Goal: Task Accomplishment & Management: Use online tool/utility

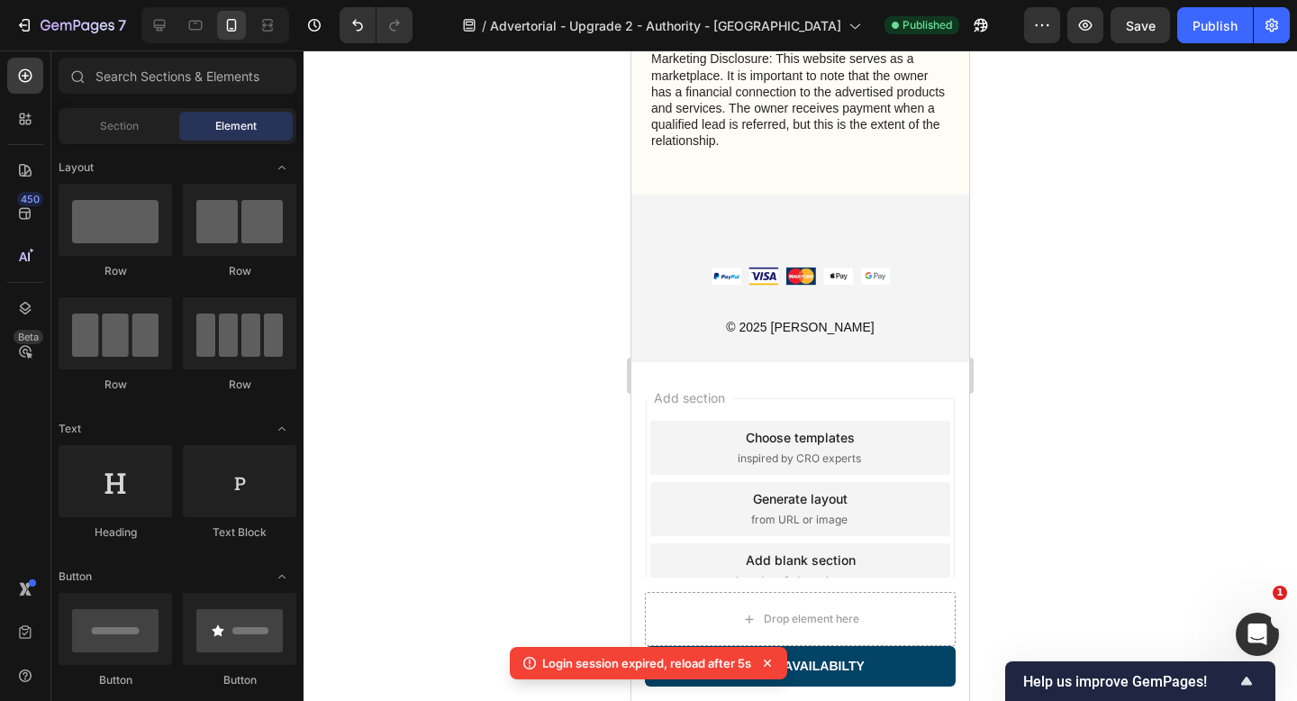
scroll to position [8157, 0]
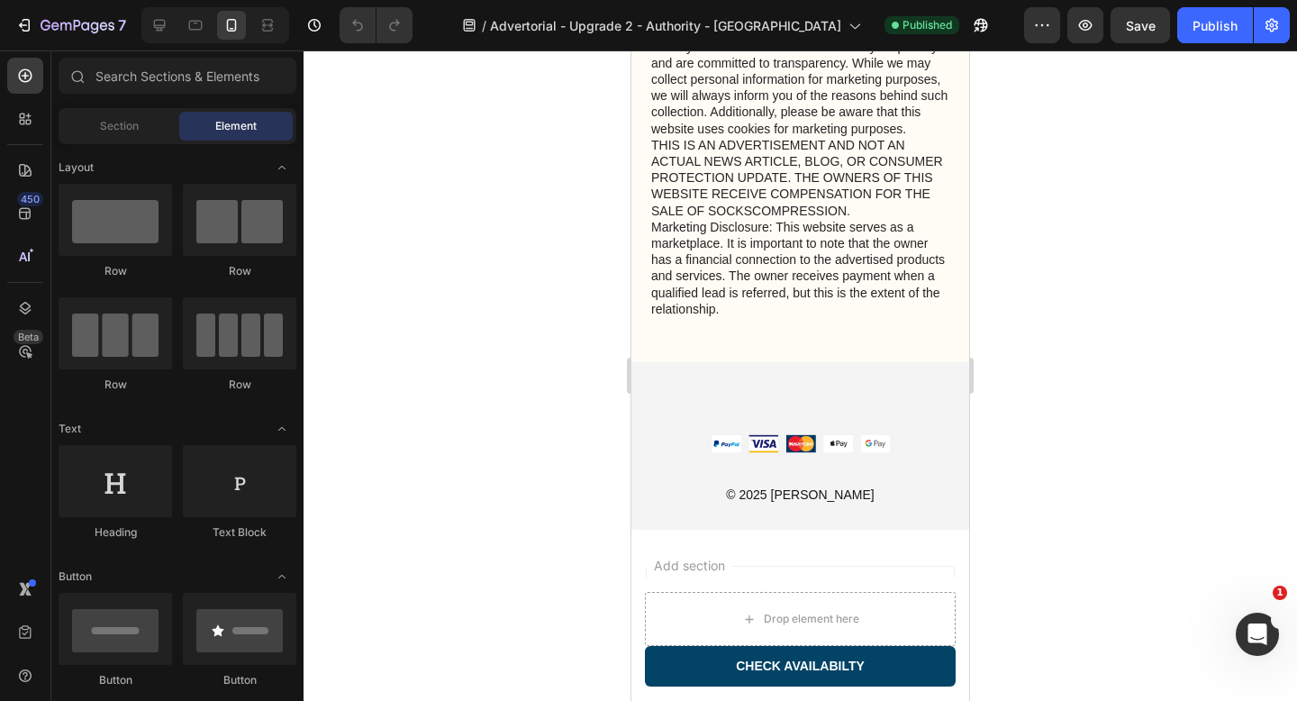
scroll to position [8030, 0]
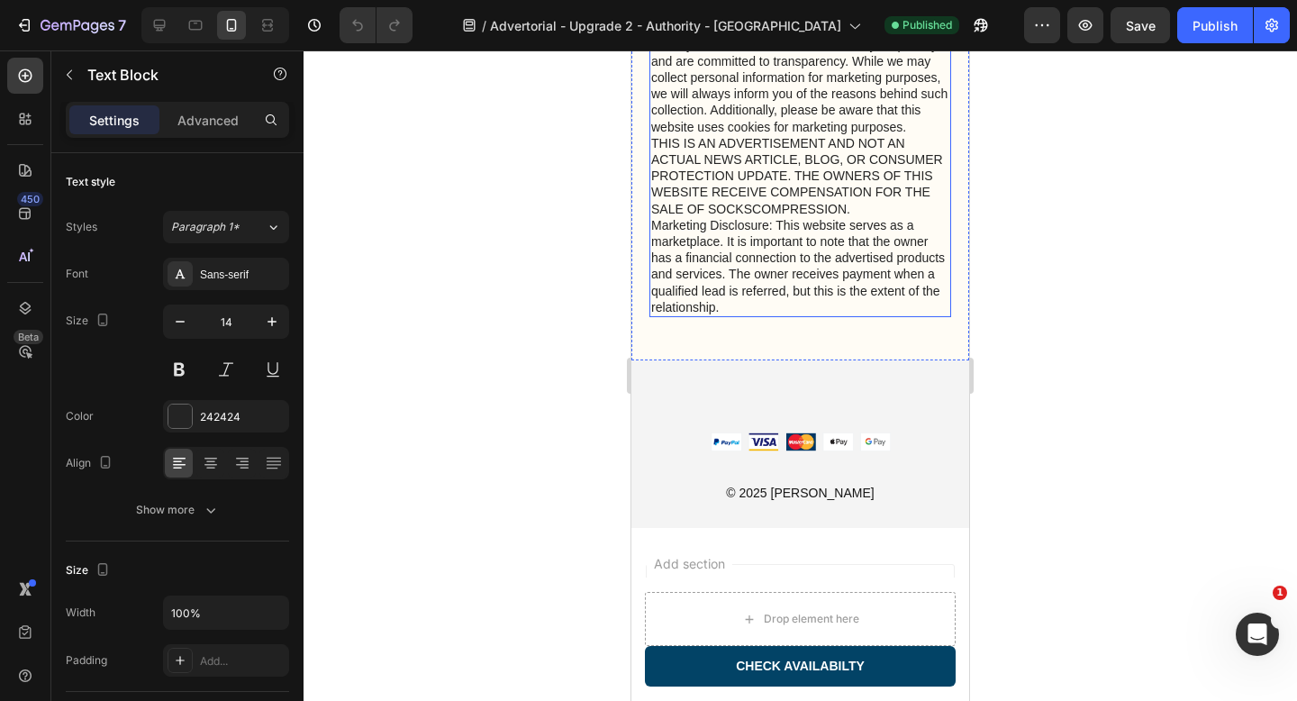
click at [828, 315] on p "Privacy & GDPR Disclosure: We value your privacy and are committed to transpare…" at bounding box center [800, 176] width 298 height 278
click at [773, 315] on p "Privacy & GDPR Disclosure: We value your privacy and are committed to transpare…" at bounding box center [800, 176] width 298 height 278
click at [1051, 400] on div at bounding box center [801, 375] width 994 height 650
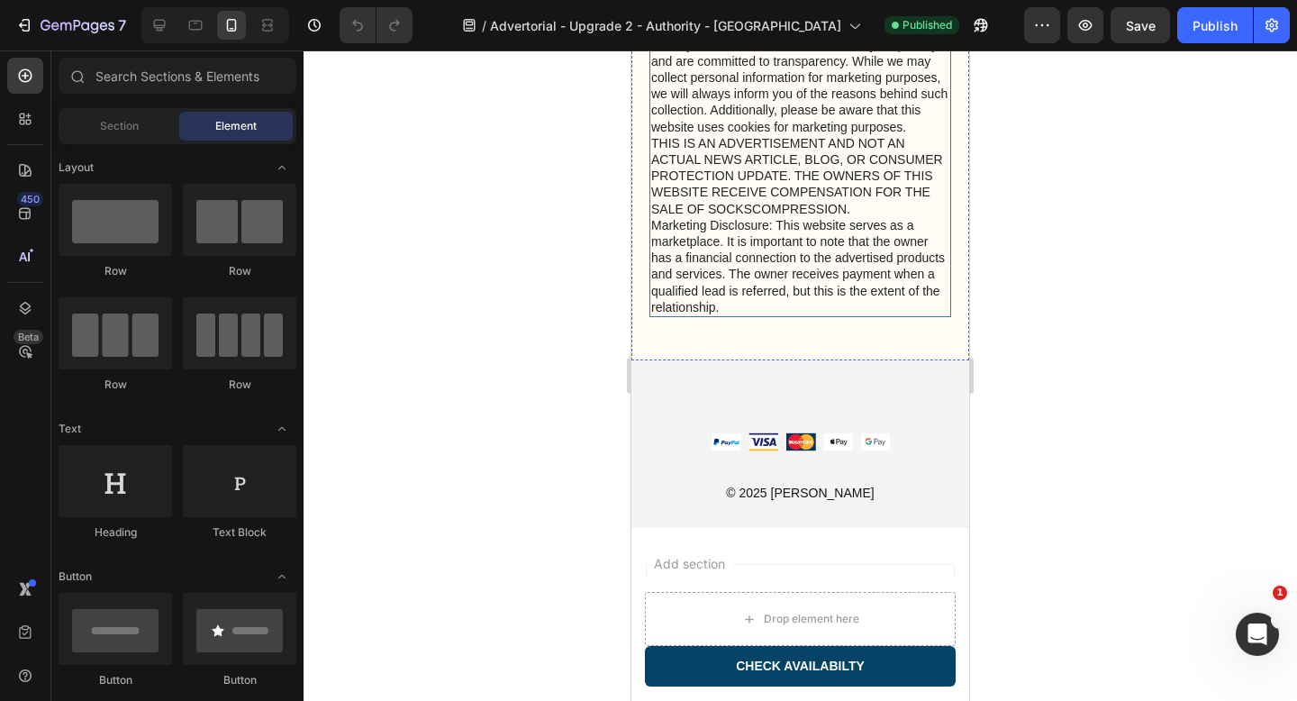
click at [918, 315] on p "Privacy & GDPR Disclosure: We value your privacy and are committed to transpare…" at bounding box center [800, 176] width 298 height 278
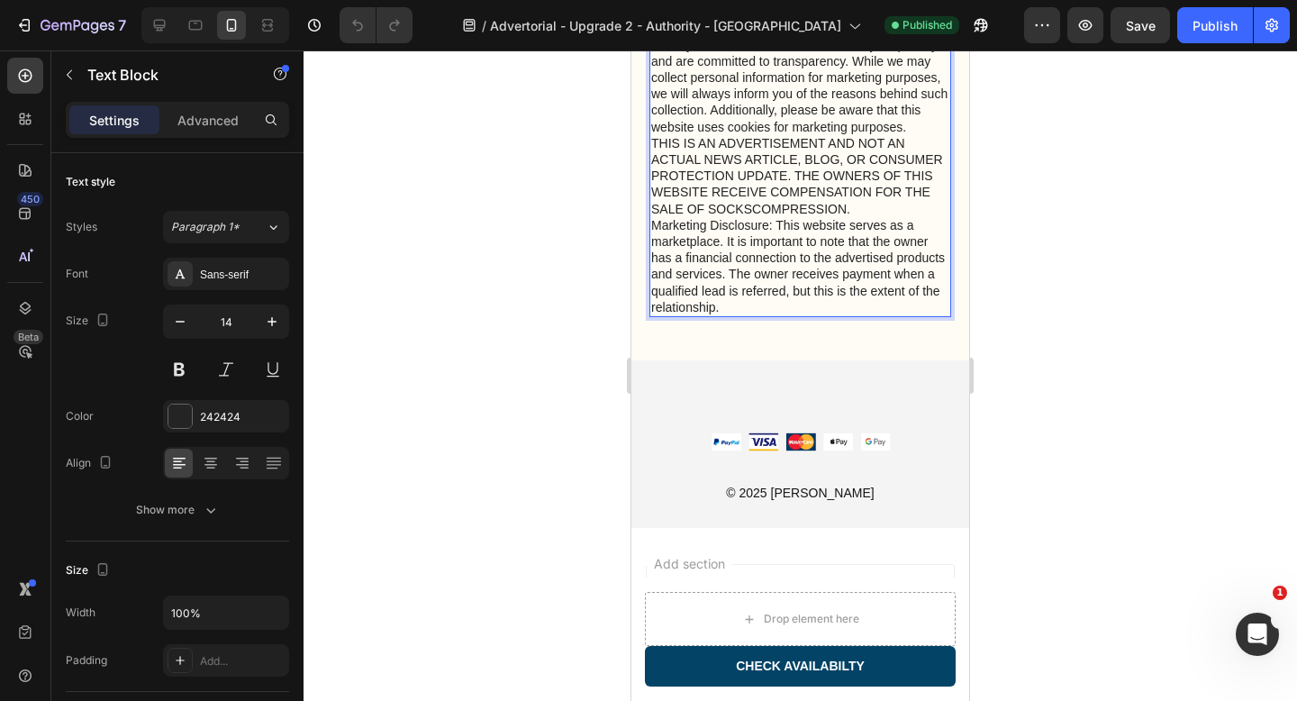
click at [650, 317] on div "Privacy & GDPR Disclosure: We value your privacy and are committed to transpare…" at bounding box center [801, 176] width 302 height 282
click at [781, 315] on p "Privacy & GDPR Disclosure: We value your privacy and are committed to transpare…" at bounding box center [800, 176] width 298 height 278
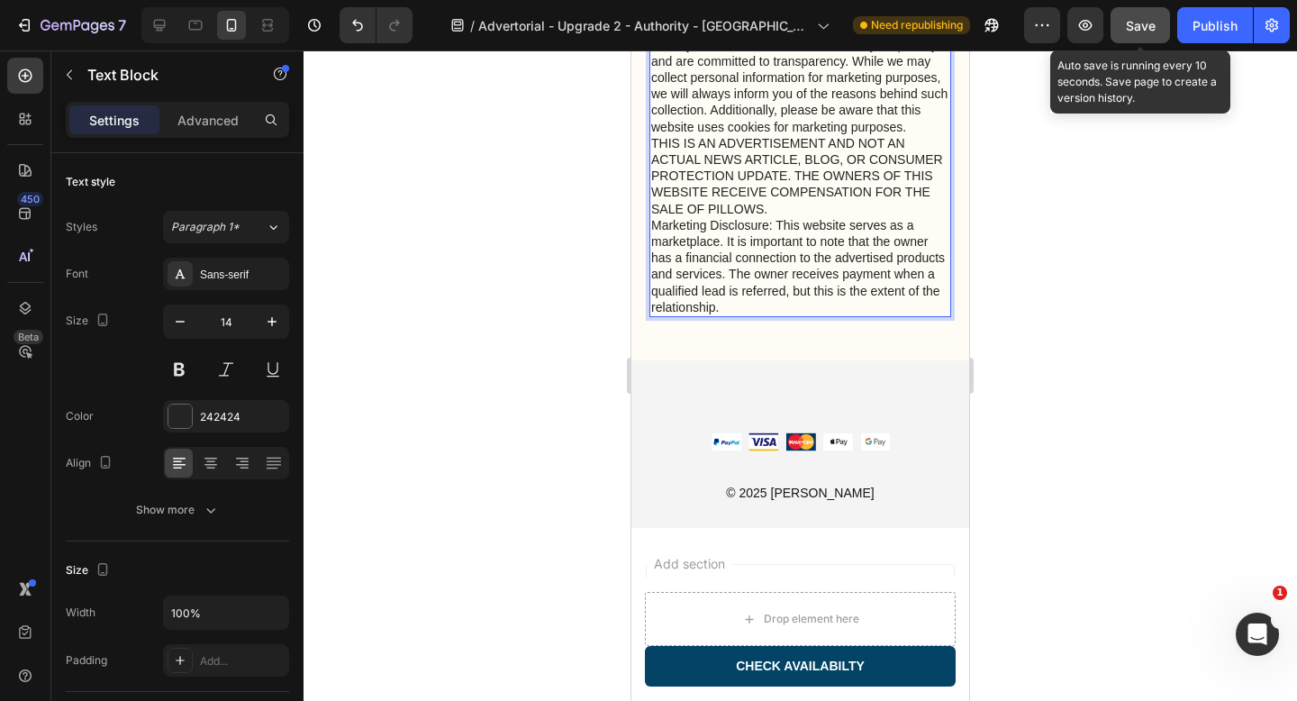
click at [1134, 24] on span "Save" at bounding box center [1141, 25] width 30 height 15
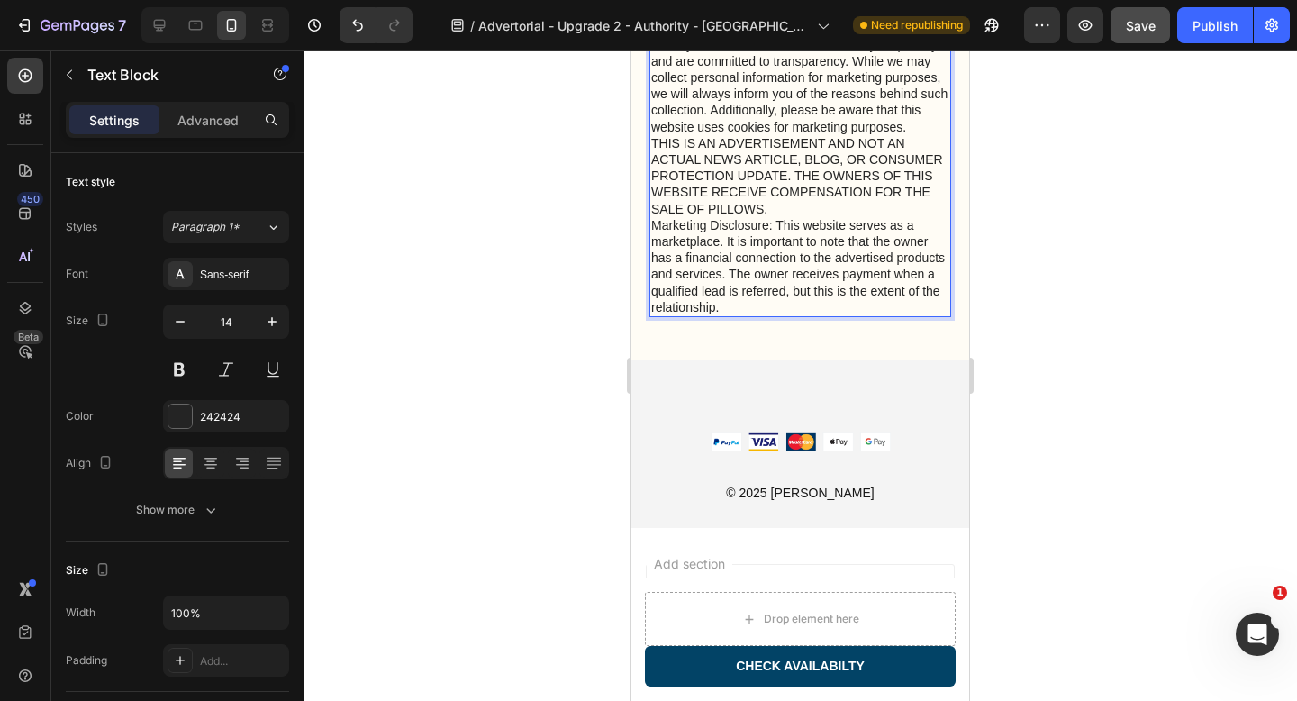
click at [651, 315] on p "Privacy & GDPR Disclosure: We value your privacy and are committed to transpare…" at bounding box center [800, 176] width 298 height 278
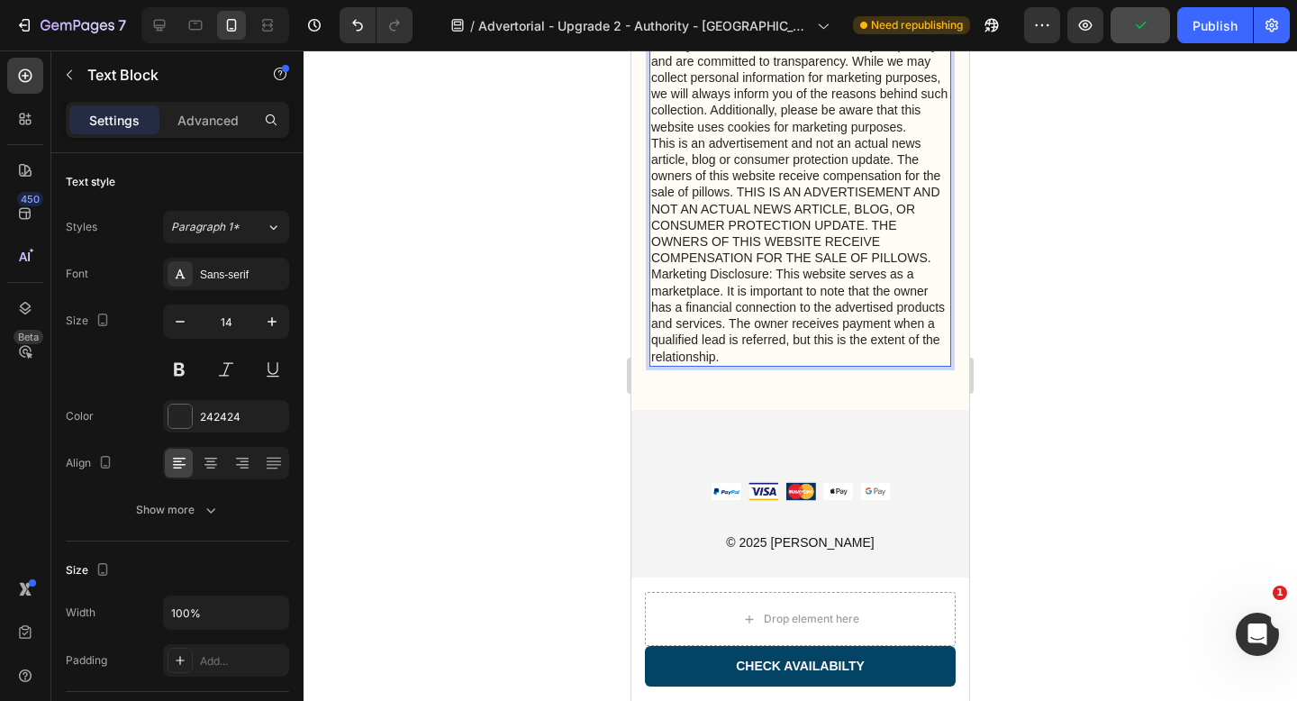
click at [741, 365] on p "Privacy & GDPR Disclosure: We value your privacy and are committed to transpare…" at bounding box center [800, 201] width 298 height 328
click at [737, 365] on p "Privacy & GDPR Disclosure: We value your privacy and are committed to transpare…" at bounding box center [800, 201] width 298 height 328
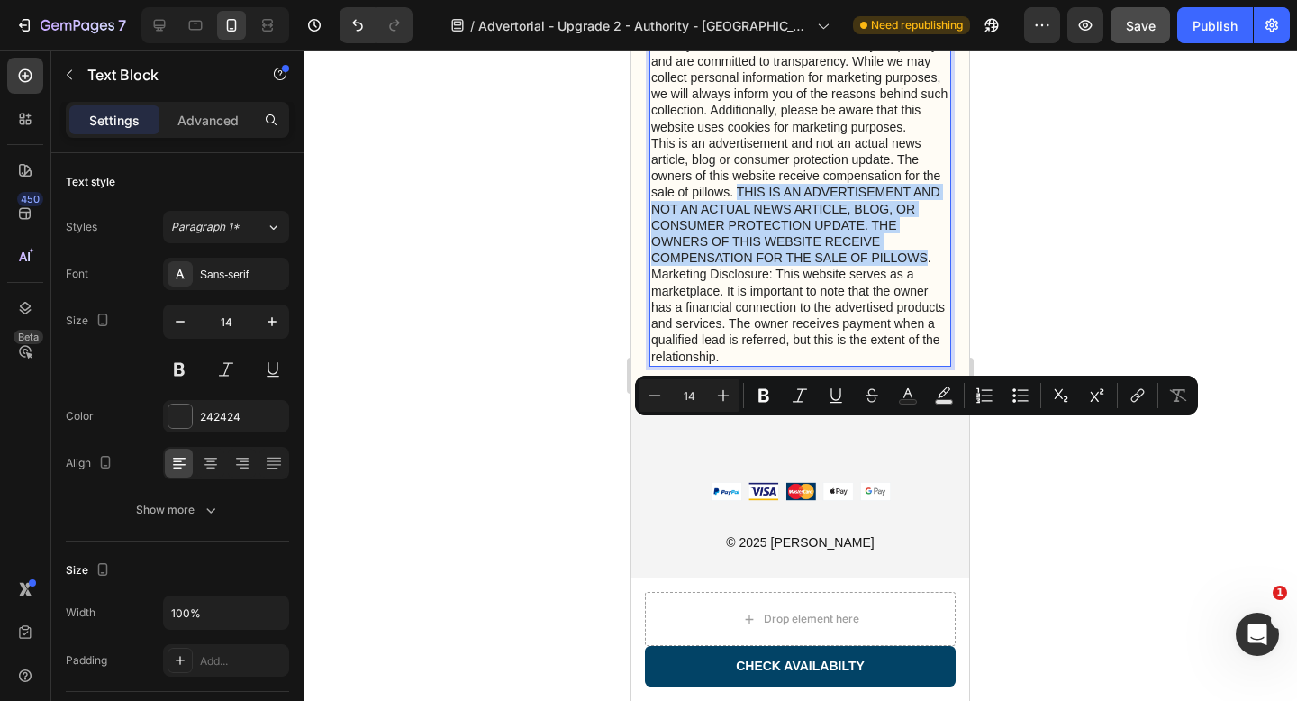
drag, startPoint x: 737, startPoint y: 429, endPoint x: 926, endPoint y: 494, distance: 200.0
click at [926, 365] on p "Privacy & GDPR Disclosure: We value your privacy and are committed to transpare…" at bounding box center [800, 201] width 298 height 328
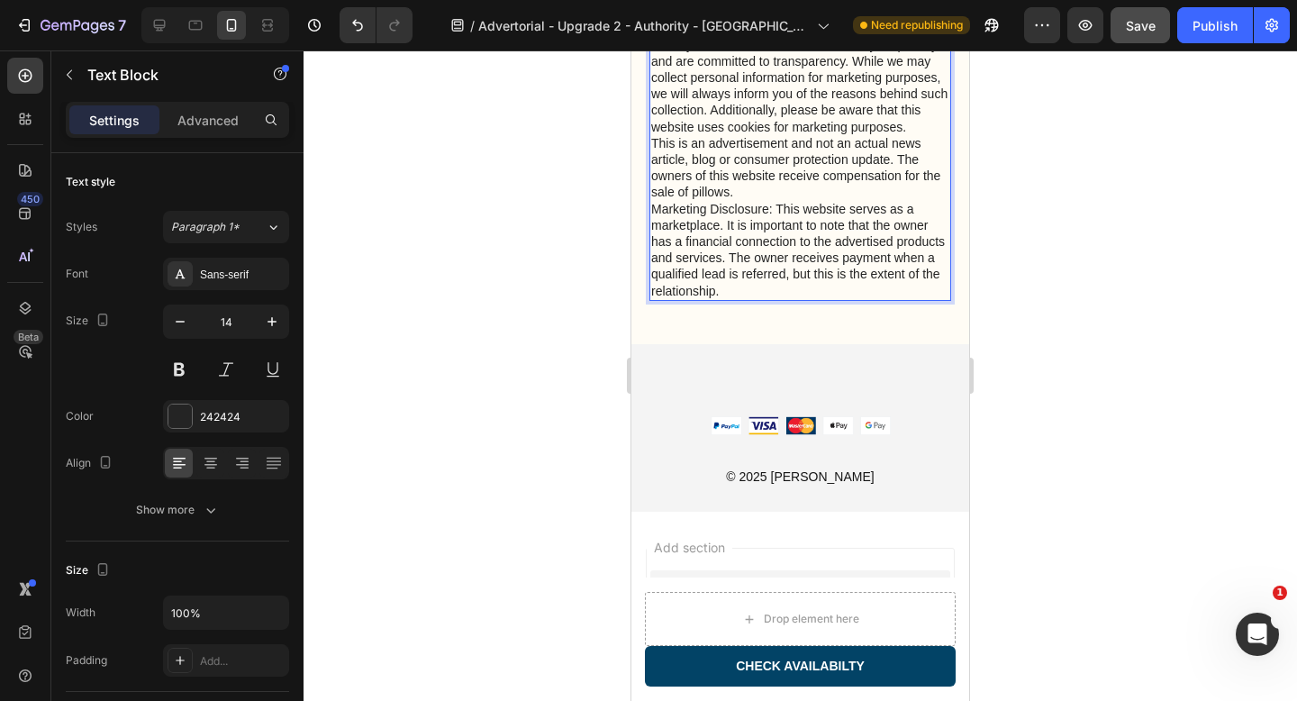
click at [830, 299] on p "Privacy & GDPR Disclosure: We value your privacy and are committed to transpare…" at bounding box center [800, 168] width 298 height 262
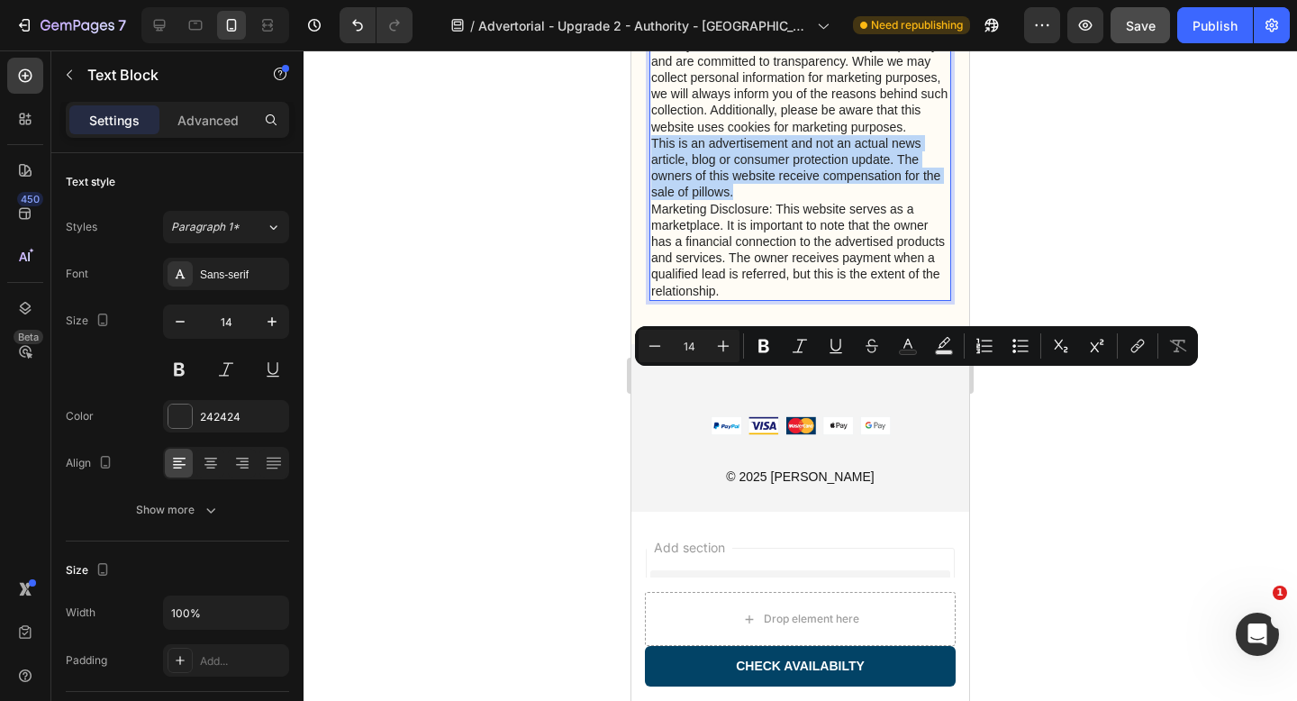
drag, startPoint x: 653, startPoint y: 382, endPoint x: 746, endPoint y: 432, distance: 105.2
click at [746, 299] on p "Privacy & GDPR Disclosure: We value your privacy and are committed to transpare…" at bounding box center [800, 168] width 298 height 262
copy p "This is an advertisement and not an actual news article, blog or consumer prote…"
click at [770, 299] on p "Privacy & GDPR Disclosure: We value your privacy and are committed to transpare…" at bounding box center [800, 168] width 298 height 262
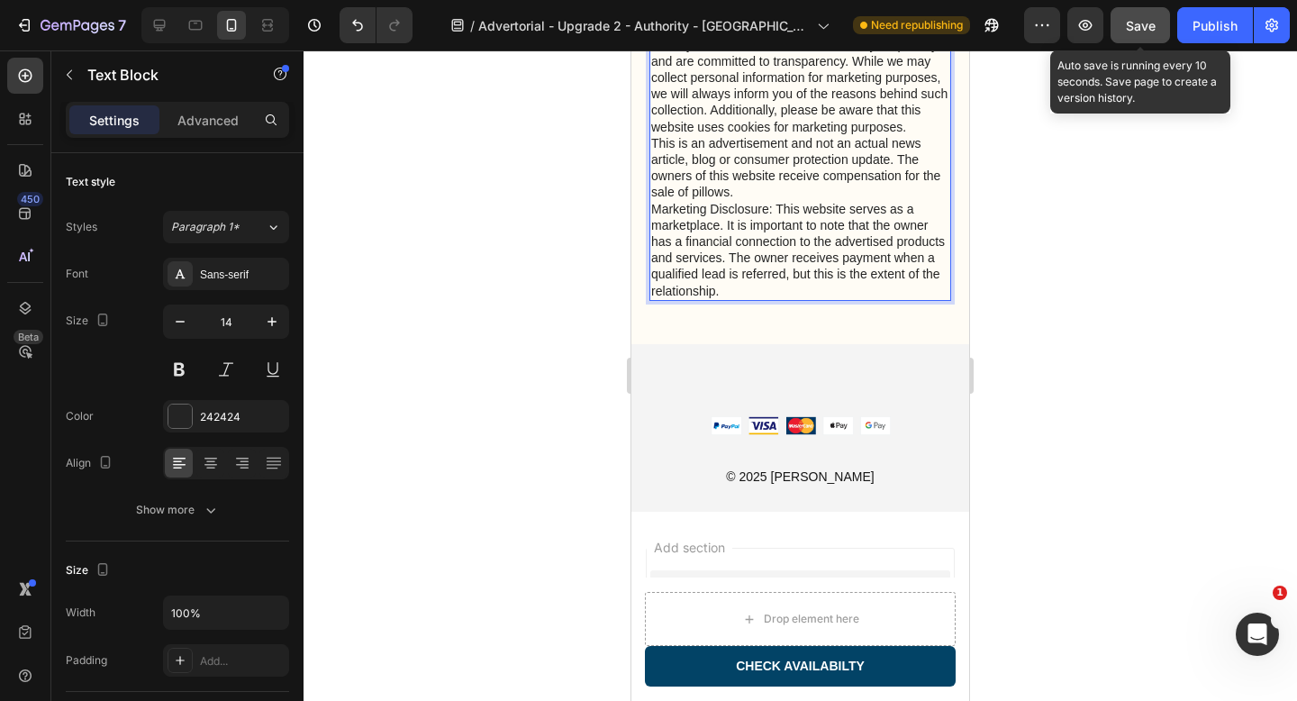
click at [1146, 35] on button "Save" at bounding box center [1140, 25] width 59 height 36
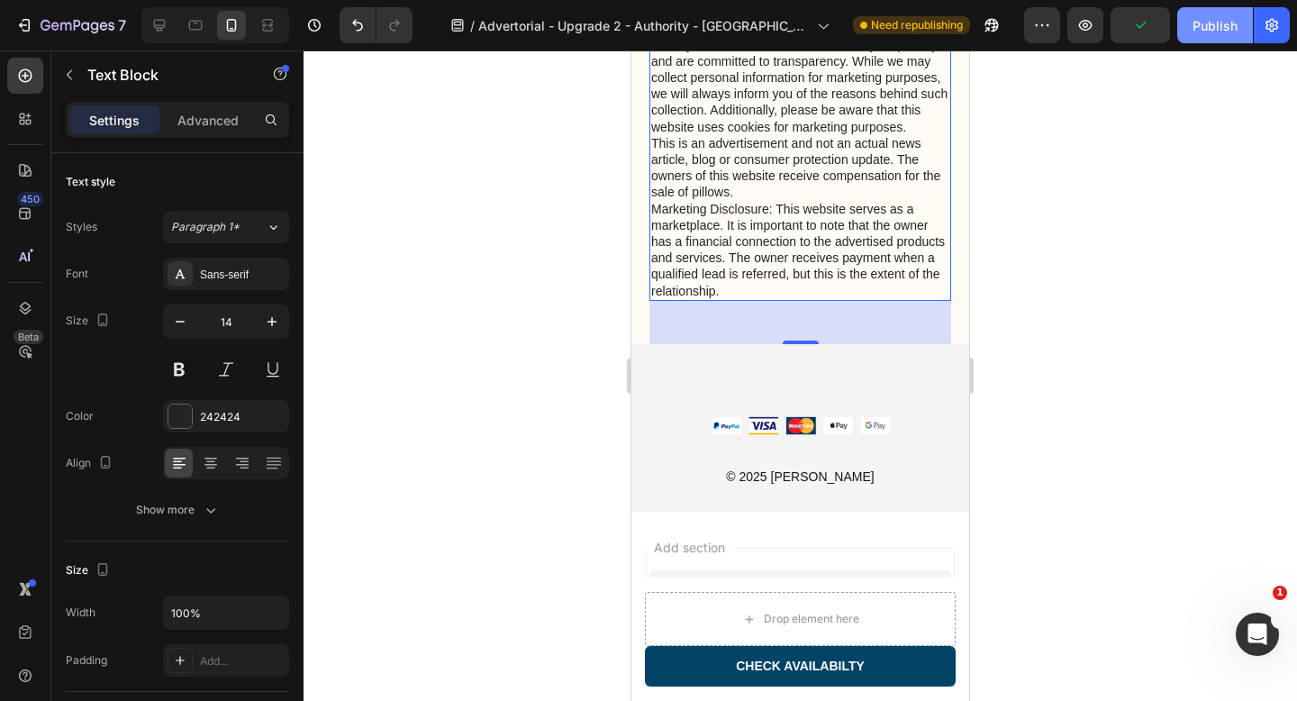
click at [1214, 33] on div "Publish" at bounding box center [1215, 25] width 45 height 19
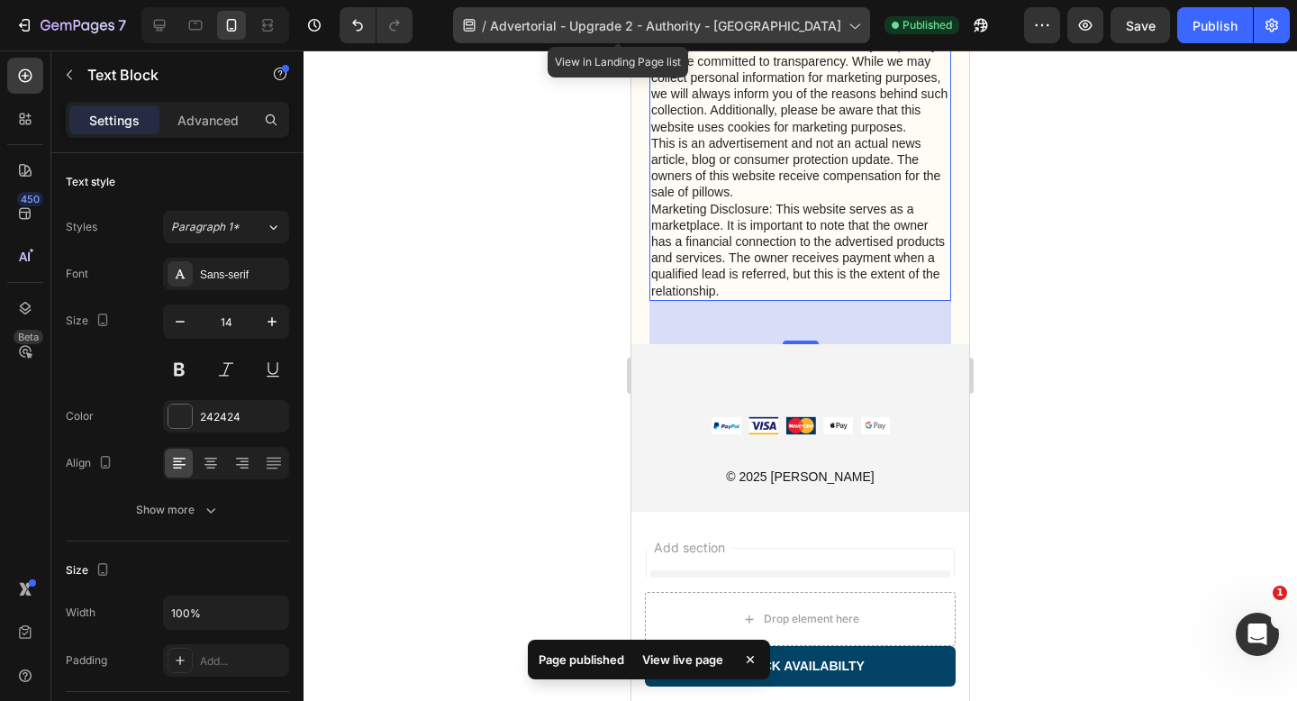
click at [636, 28] on span "Advertorial - Upgrade 2 - Authority - [GEOGRAPHIC_DATA]" at bounding box center [665, 25] width 351 height 19
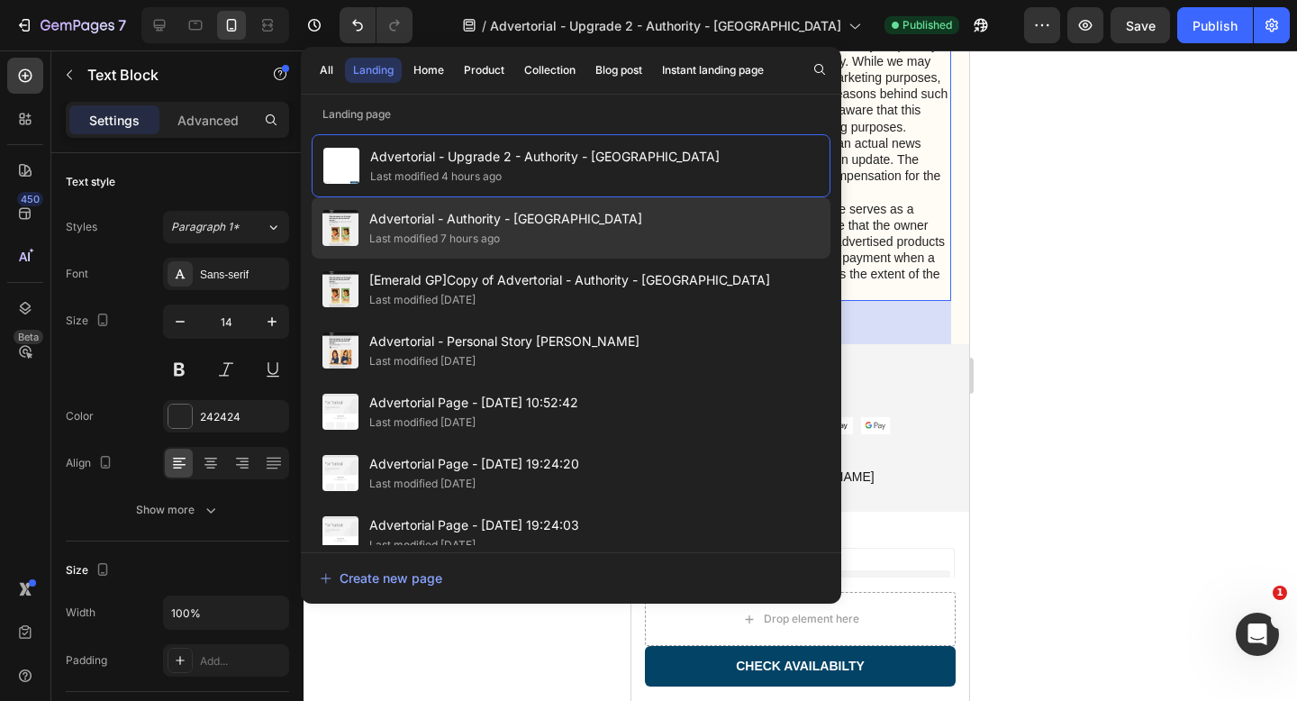
click at [624, 234] on div "Advertorial - Authority - Sorana Last modified 7 hours ago" at bounding box center [571, 227] width 519 height 61
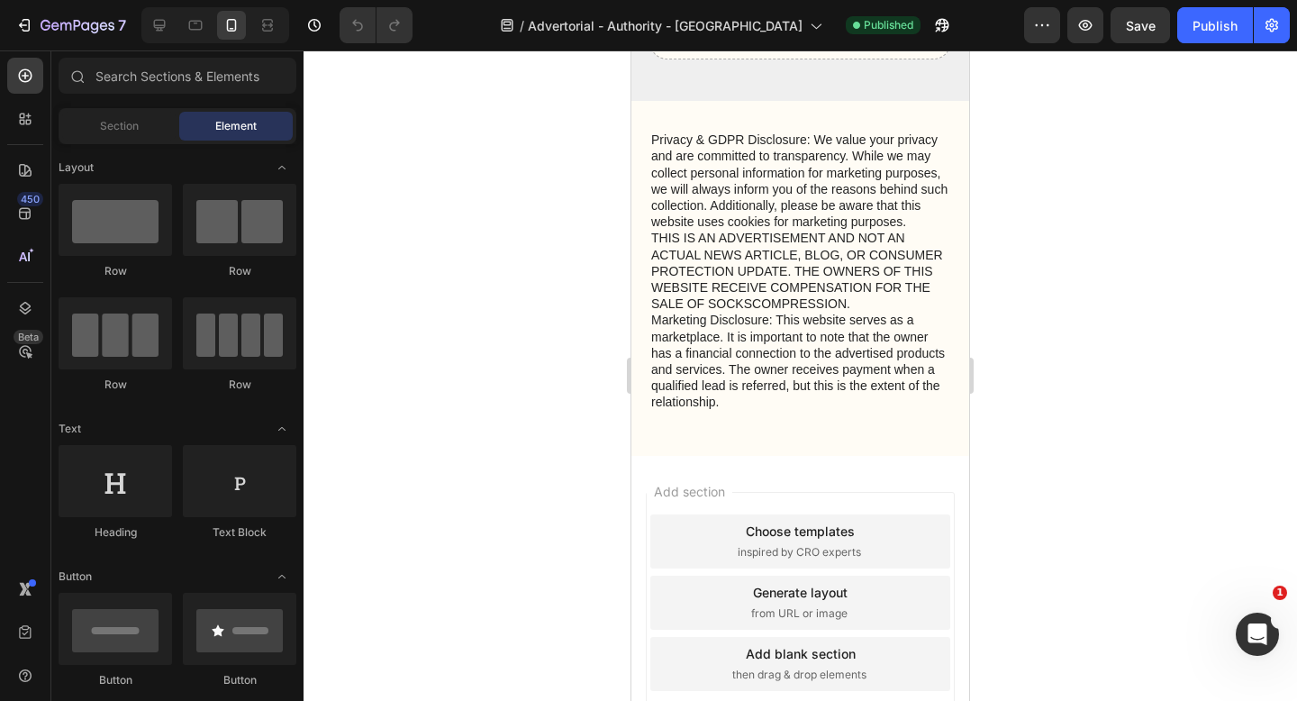
scroll to position [7386, 0]
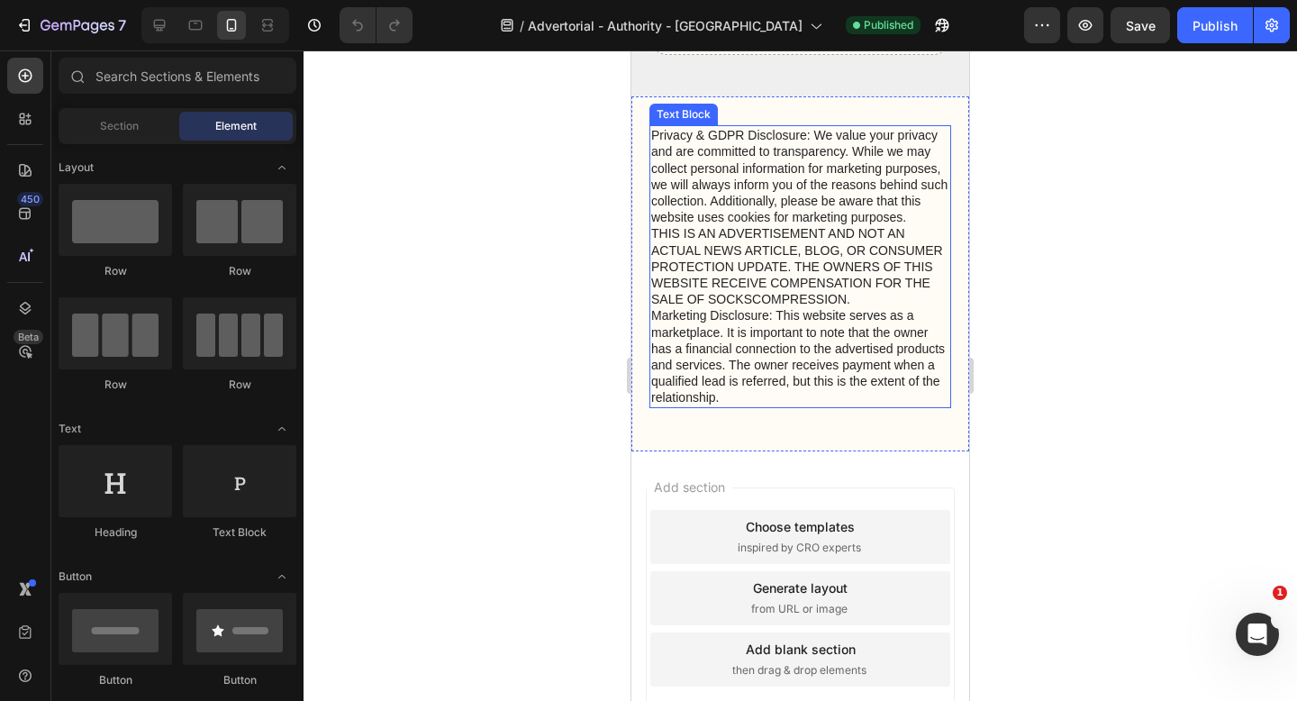
click at [776, 405] on p "Privacy & GDPR Disclosure: We value your privacy and are committed to transpare…" at bounding box center [800, 266] width 298 height 278
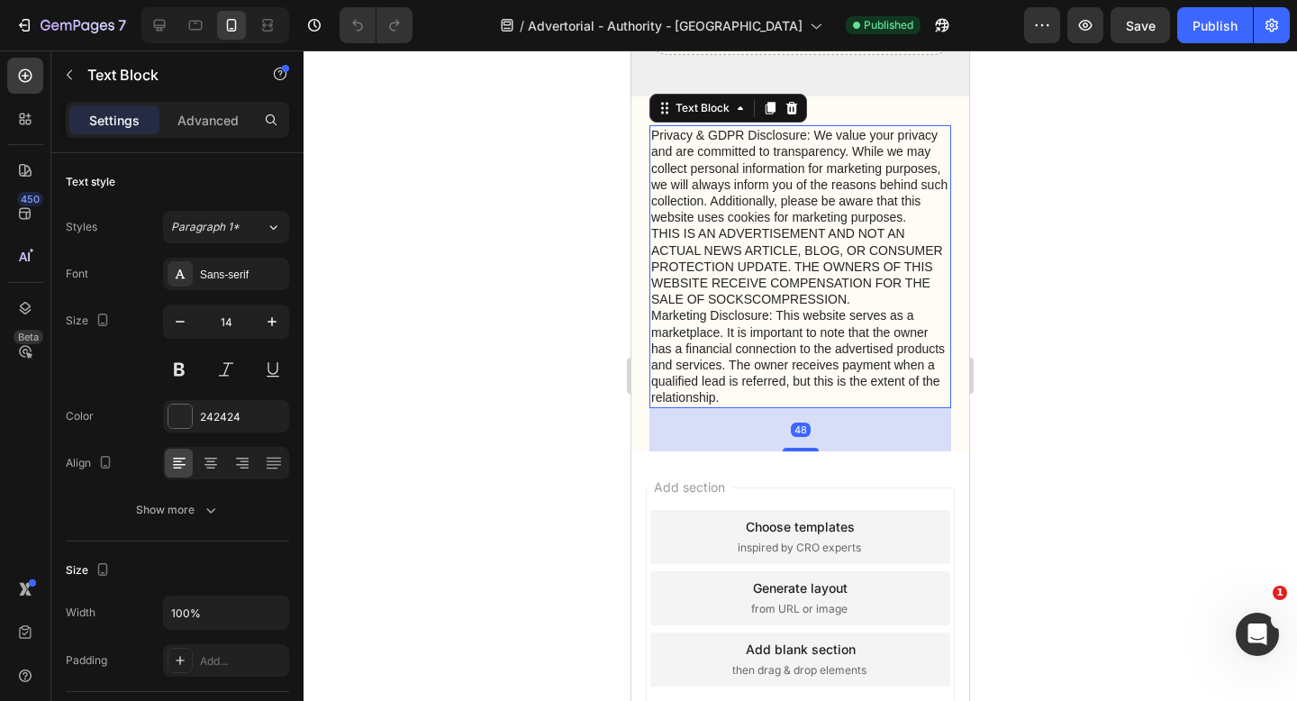
click at [652, 405] on p "Privacy & GDPR Disclosure: We value your privacy and are committed to transpare…" at bounding box center [800, 266] width 298 height 278
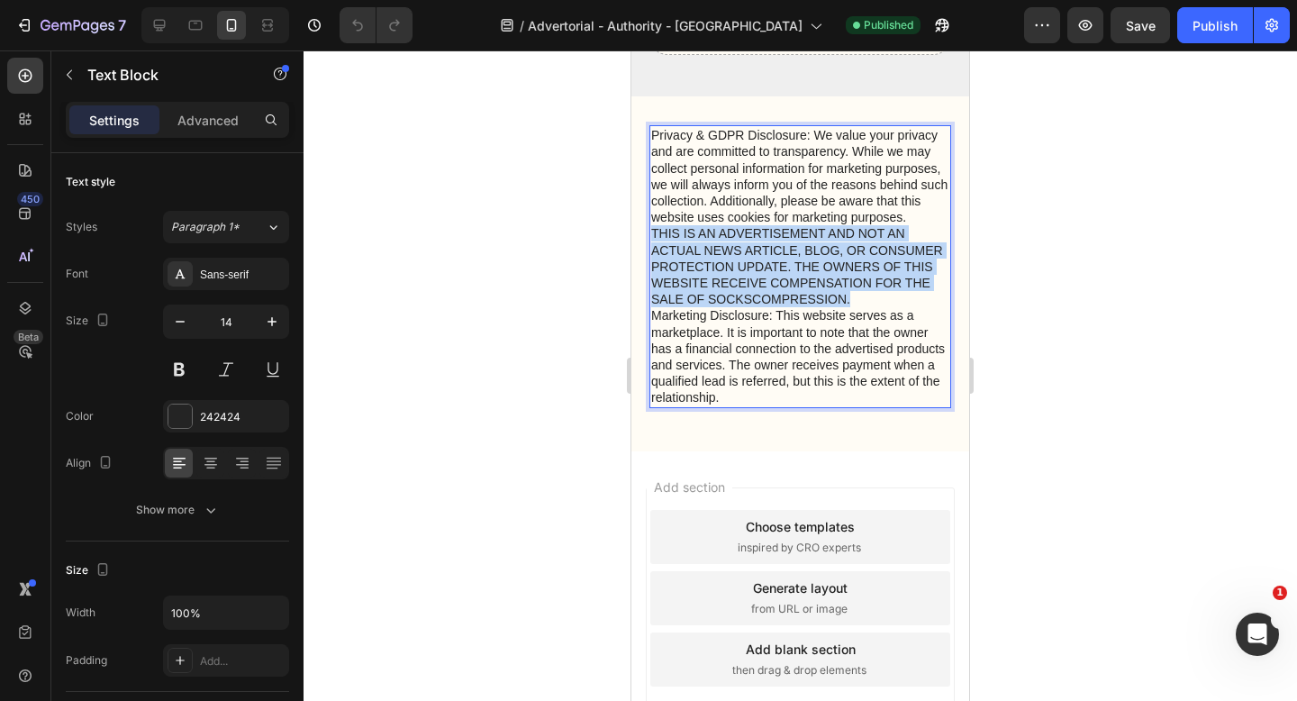
drag, startPoint x: 652, startPoint y: 453, endPoint x: 872, endPoint y: 521, distance: 230.0
click at [872, 405] on p "Privacy & GDPR Disclosure: We value your privacy and are committed to transpare…" at bounding box center [800, 266] width 298 height 278
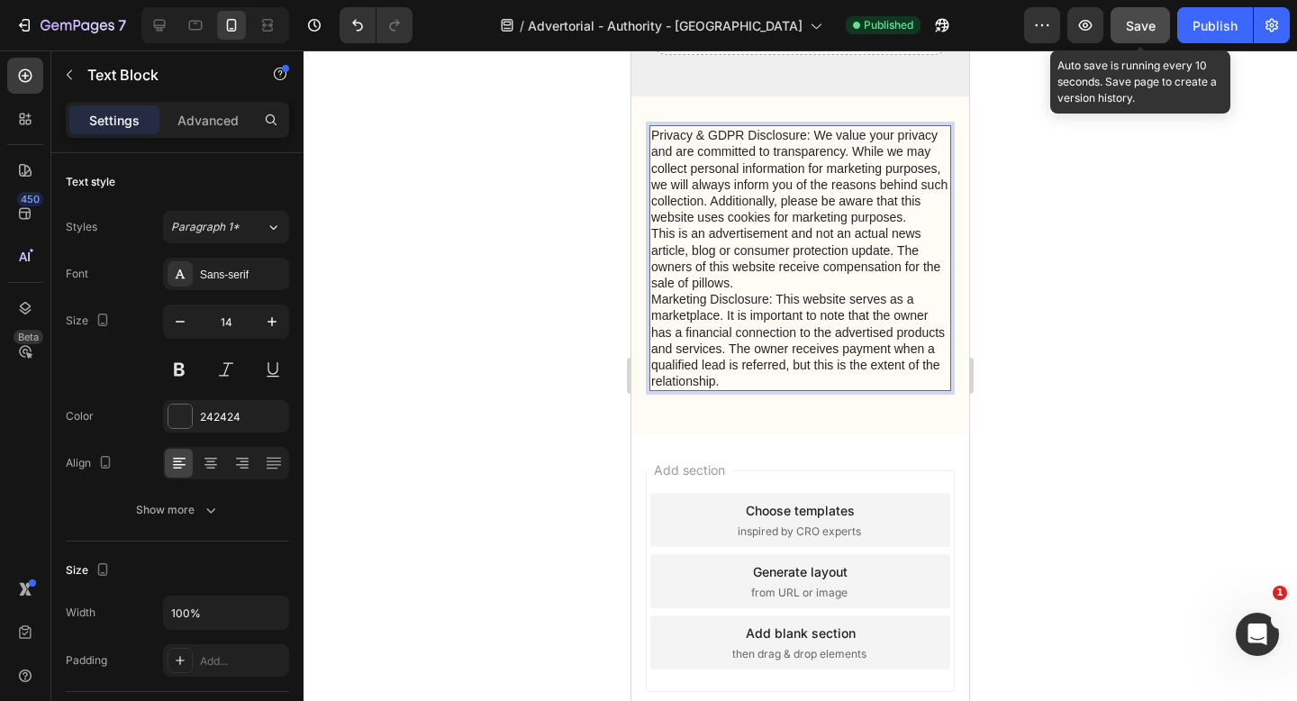
click at [1146, 33] on div "Save" at bounding box center [1141, 25] width 30 height 19
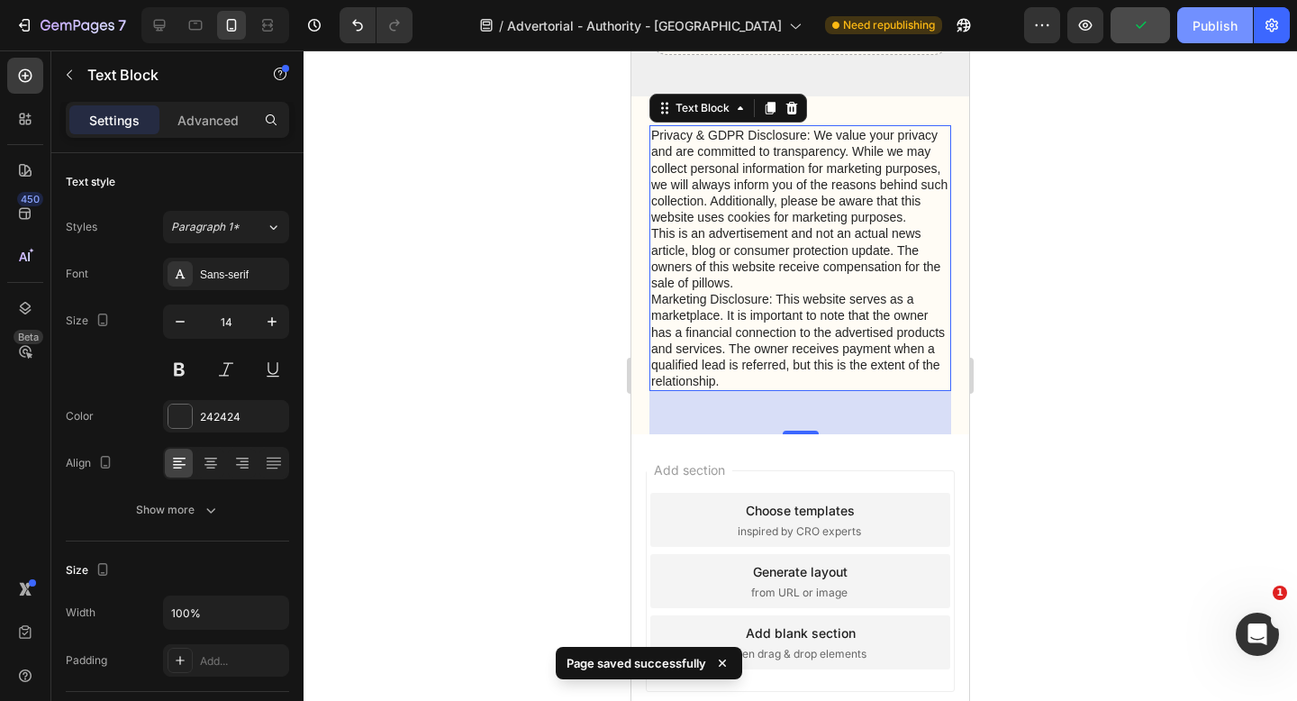
click at [1220, 28] on div "Publish" at bounding box center [1215, 25] width 45 height 19
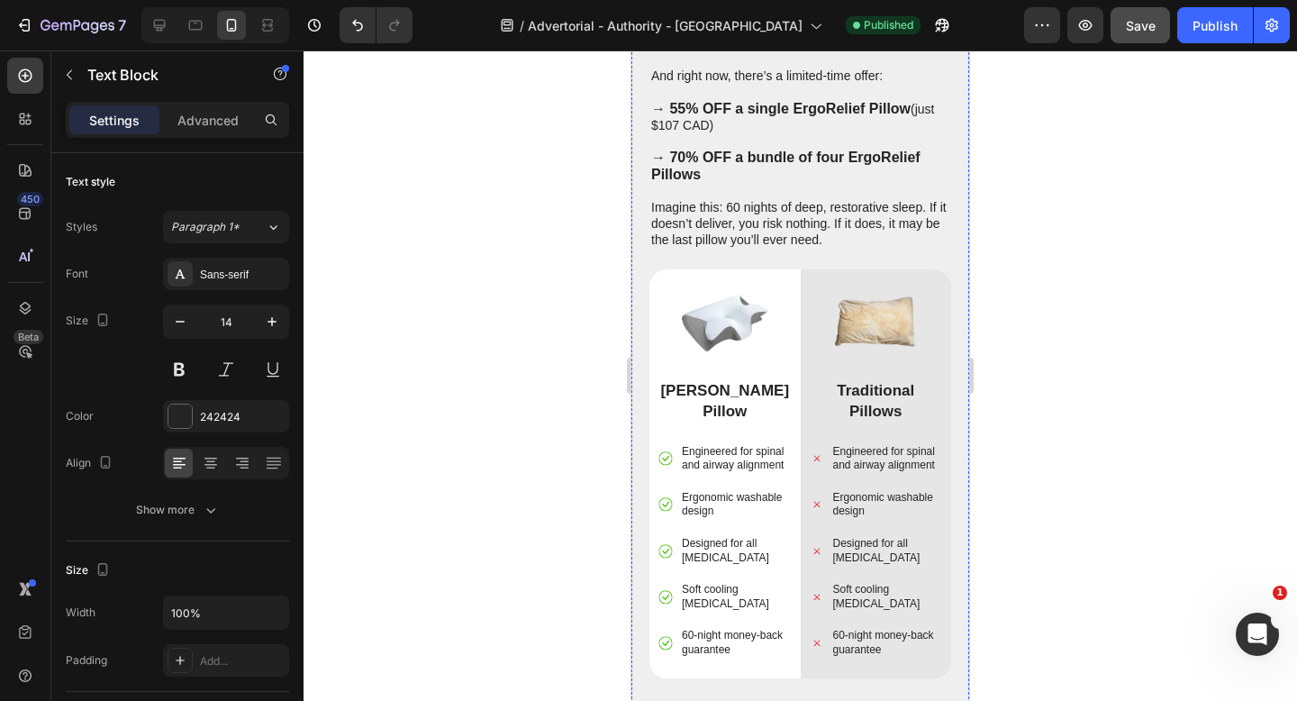
scroll to position [6040, 0]
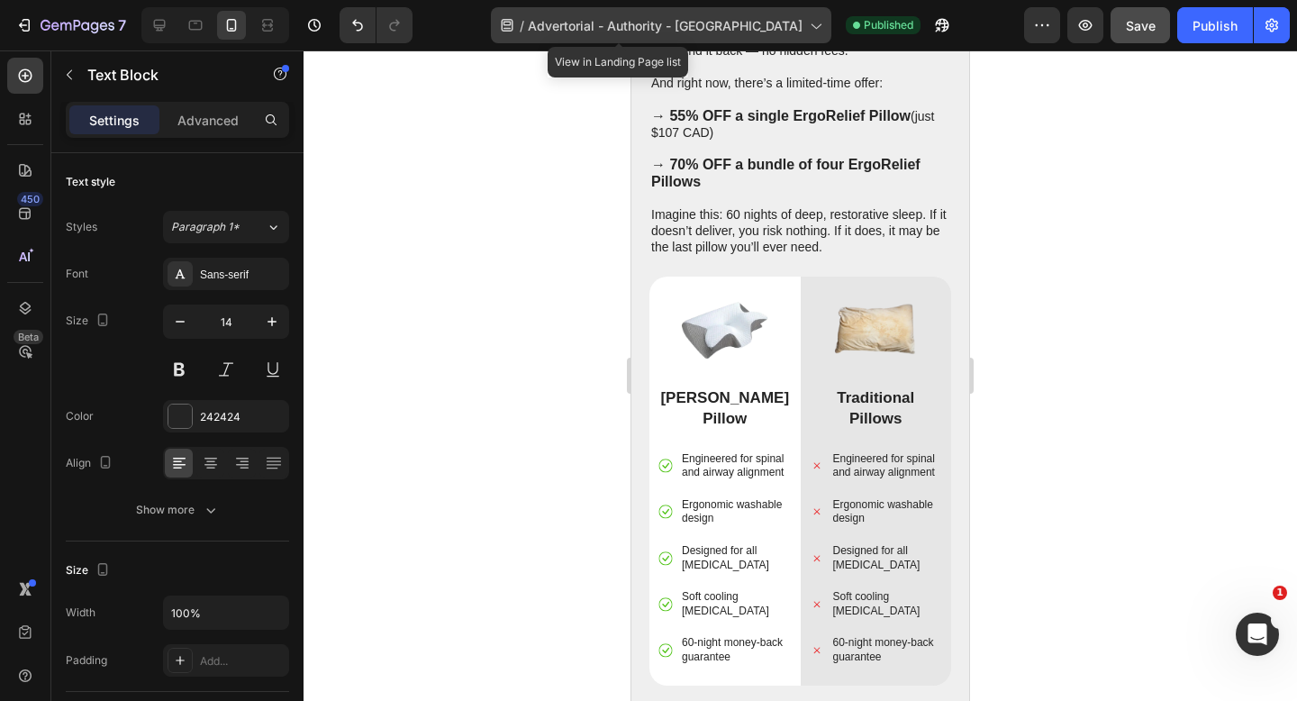
click at [729, 21] on span "Advertorial - Authority - [GEOGRAPHIC_DATA]" at bounding box center [665, 25] width 275 height 19
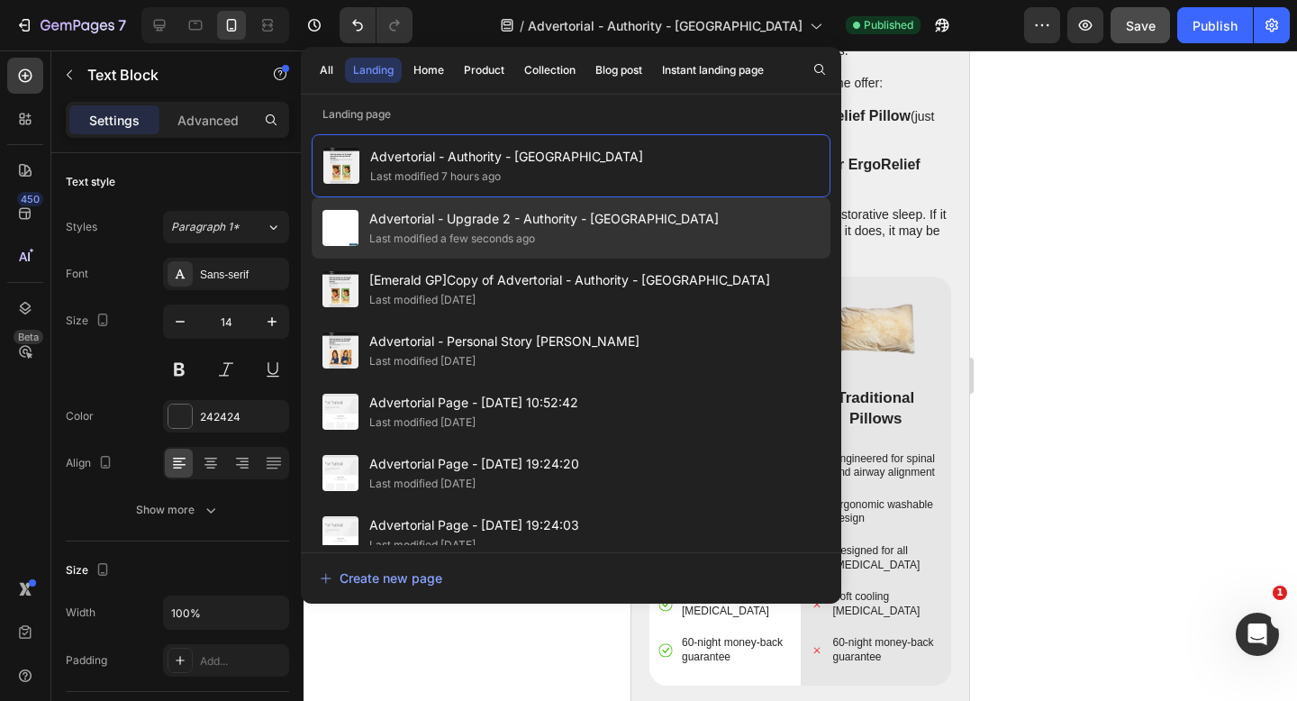
click at [640, 227] on div "Advertorial - Upgrade 2 - Authority - Sorana Last modified a few seconds ago" at bounding box center [571, 227] width 519 height 61
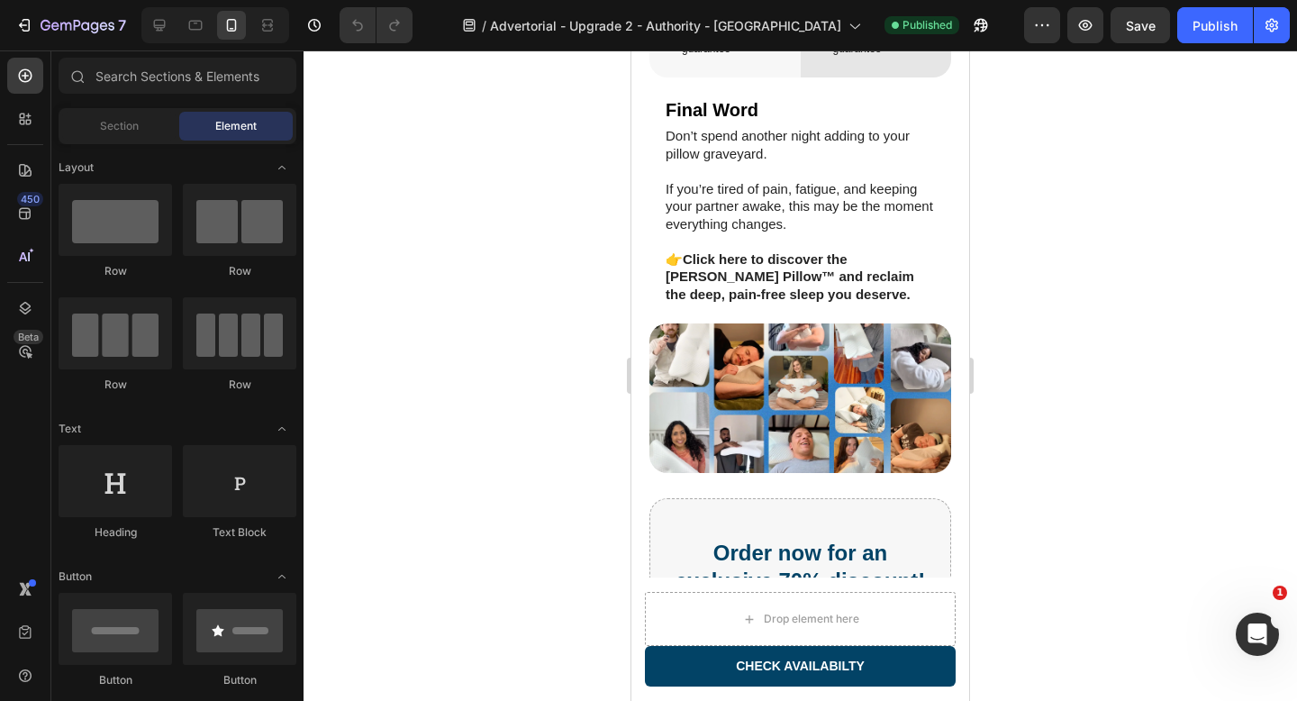
scroll to position [7315, 0]
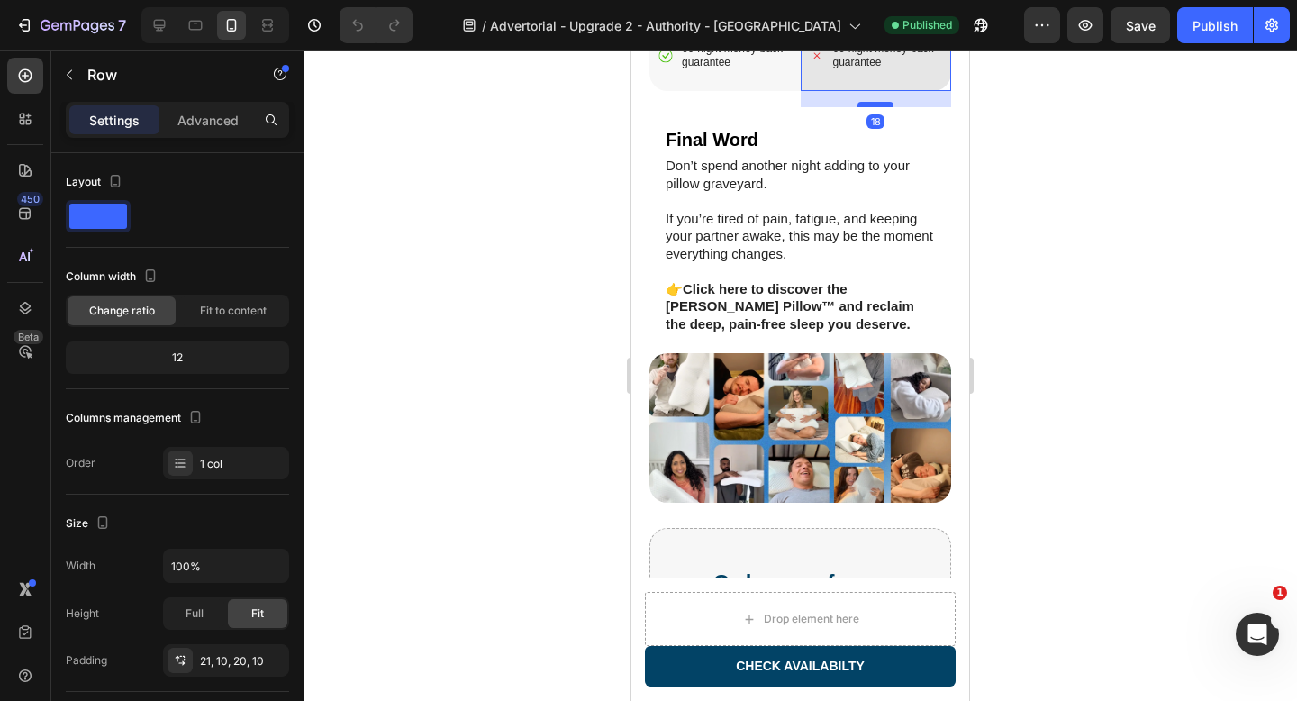
drag, startPoint x: 868, startPoint y: 160, endPoint x: 868, endPoint y: 177, distance: 16.2
click at [868, 107] on div at bounding box center [876, 104] width 36 height 5
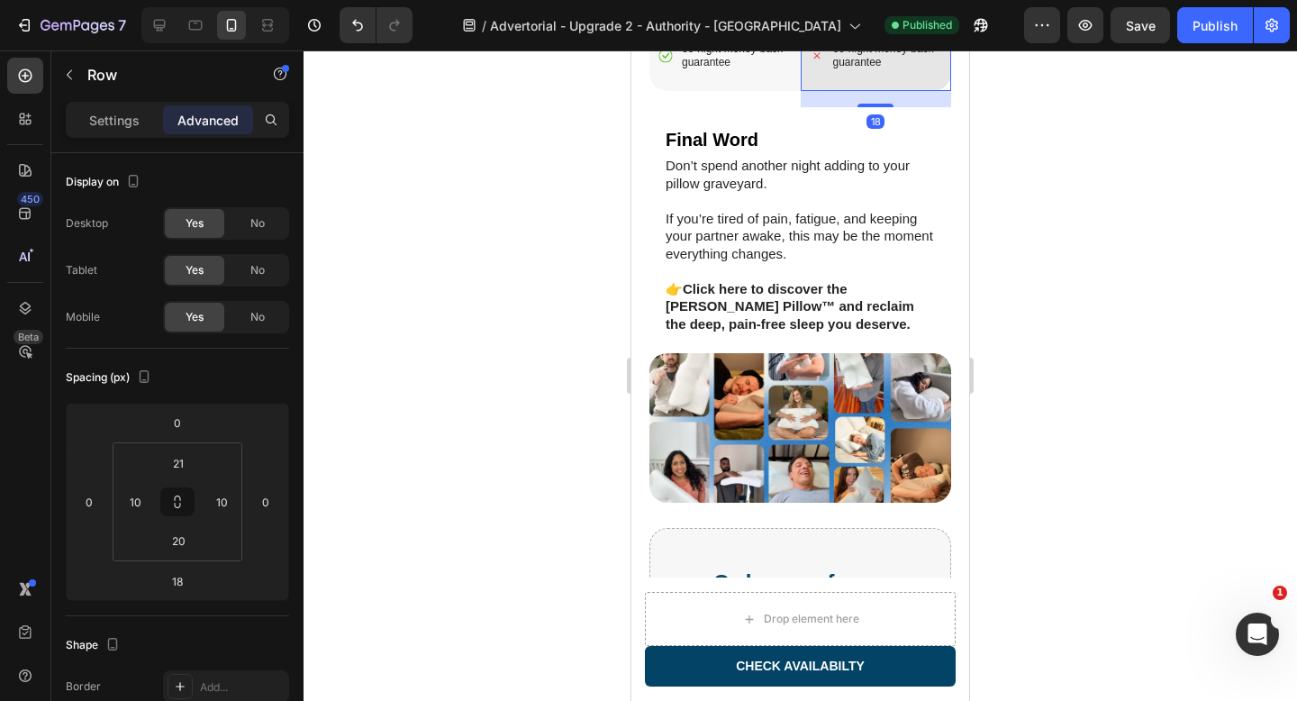
click at [880, 129] on div "18" at bounding box center [876, 121] width 18 height 14
click at [932, 195] on div "Why You Shouldn’t Wait Heading If you’ve already wasted money on a dozen failed…" at bounding box center [801, 223] width 302 height 1719
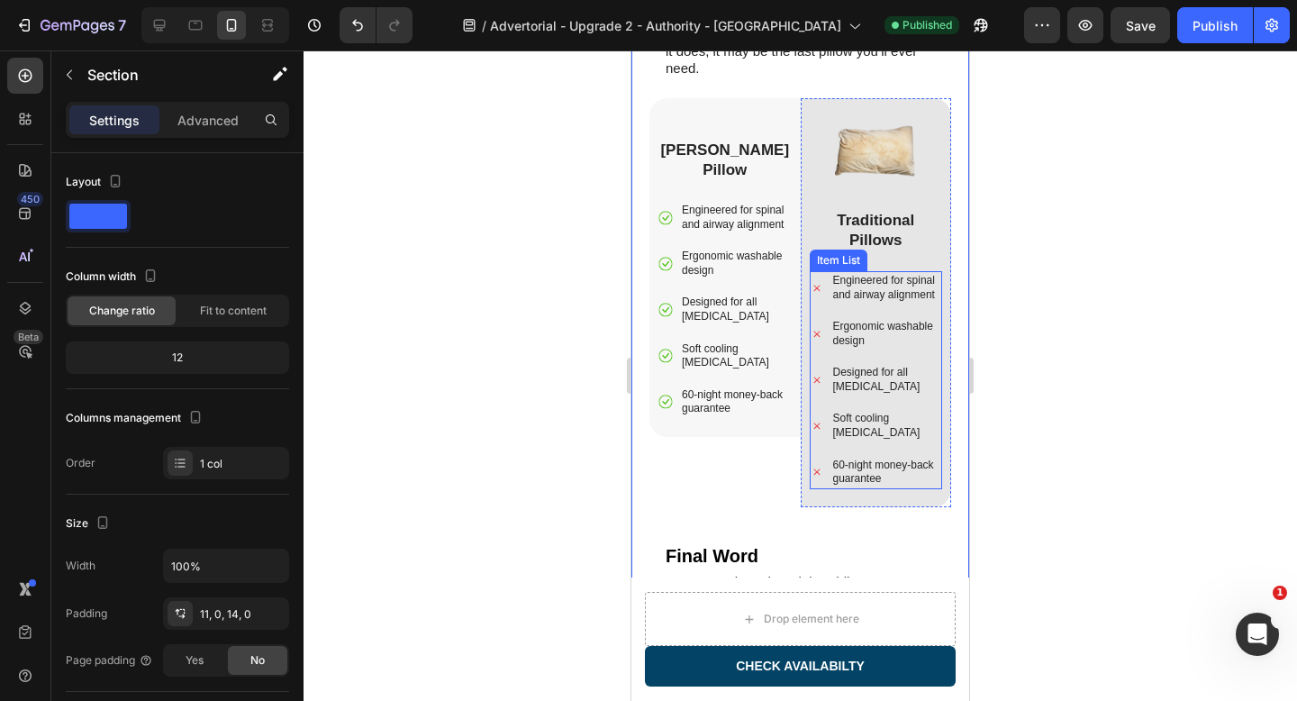
scroll to position [6956, 0]
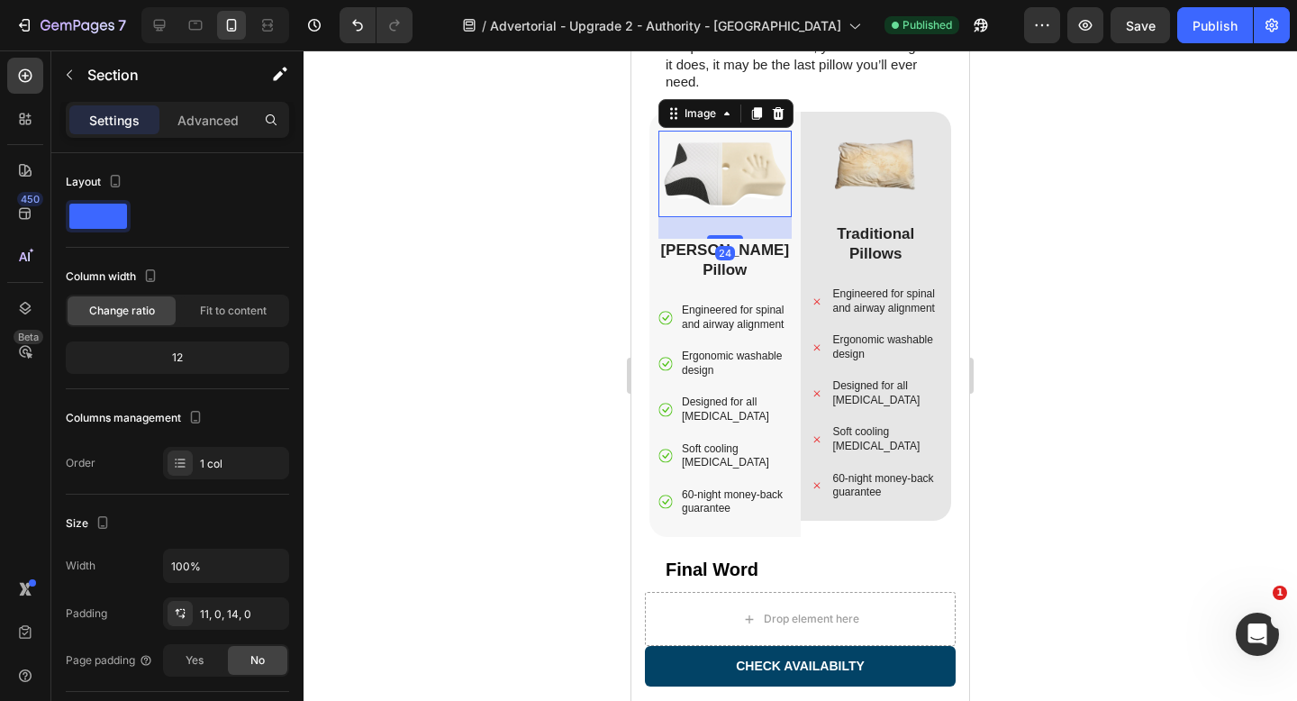
click at [758, 190] on img at bounding box center [725, 174] width 130 height 86
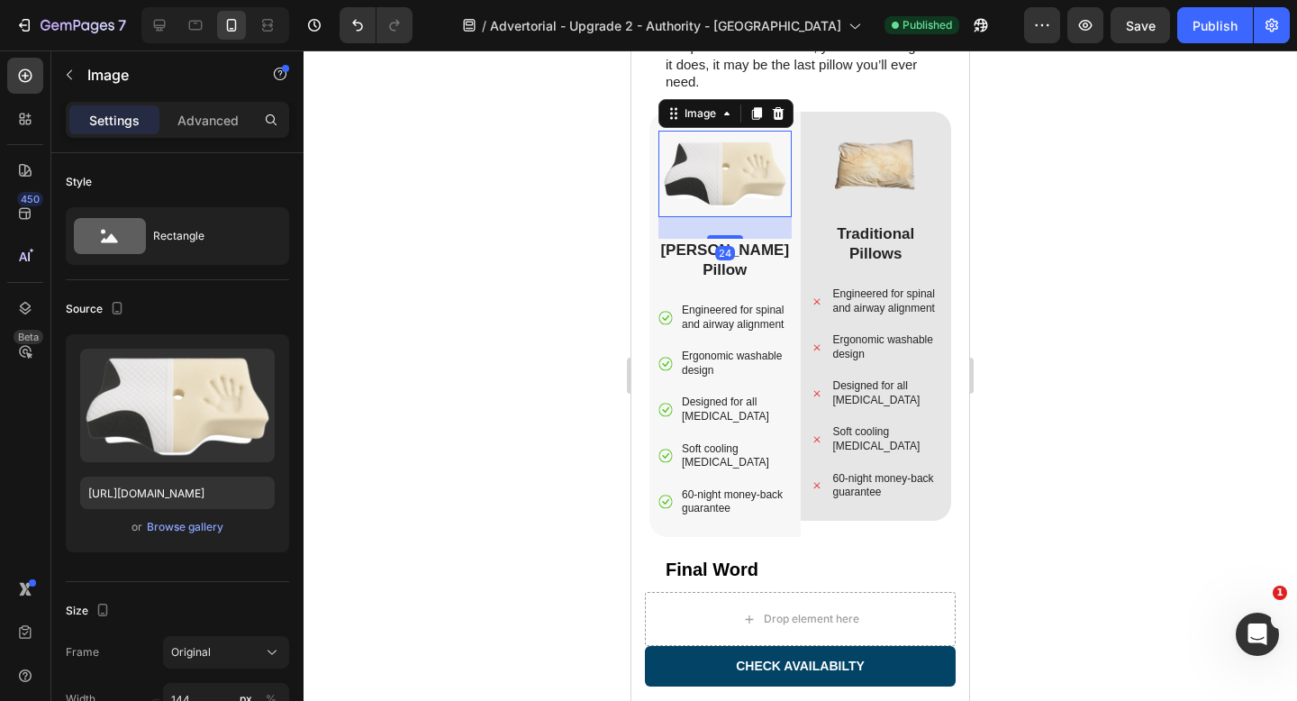
drag, startPoint x: 734, startPoint y: 234, endPoint x: 737, endPoint y: 223, distance: 12.0
click at [737, 223] on div "24" at bounding box center [725, 228] width 133 height 22
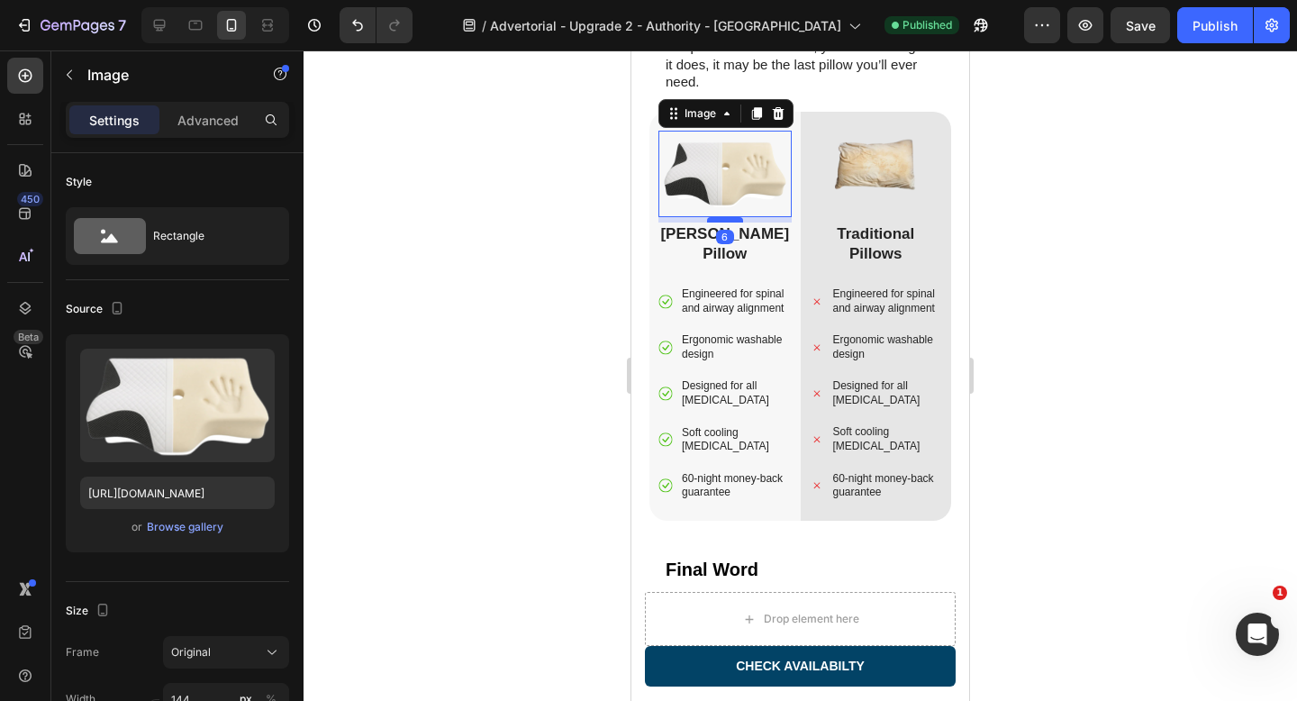
drag, startPoint x: 731, startPoint y: 236, endPoint x: 736, endPoint y: 220, distance: 17.1
click at [736, 220] on div at bounding box center [725, 219] width 36 height 5
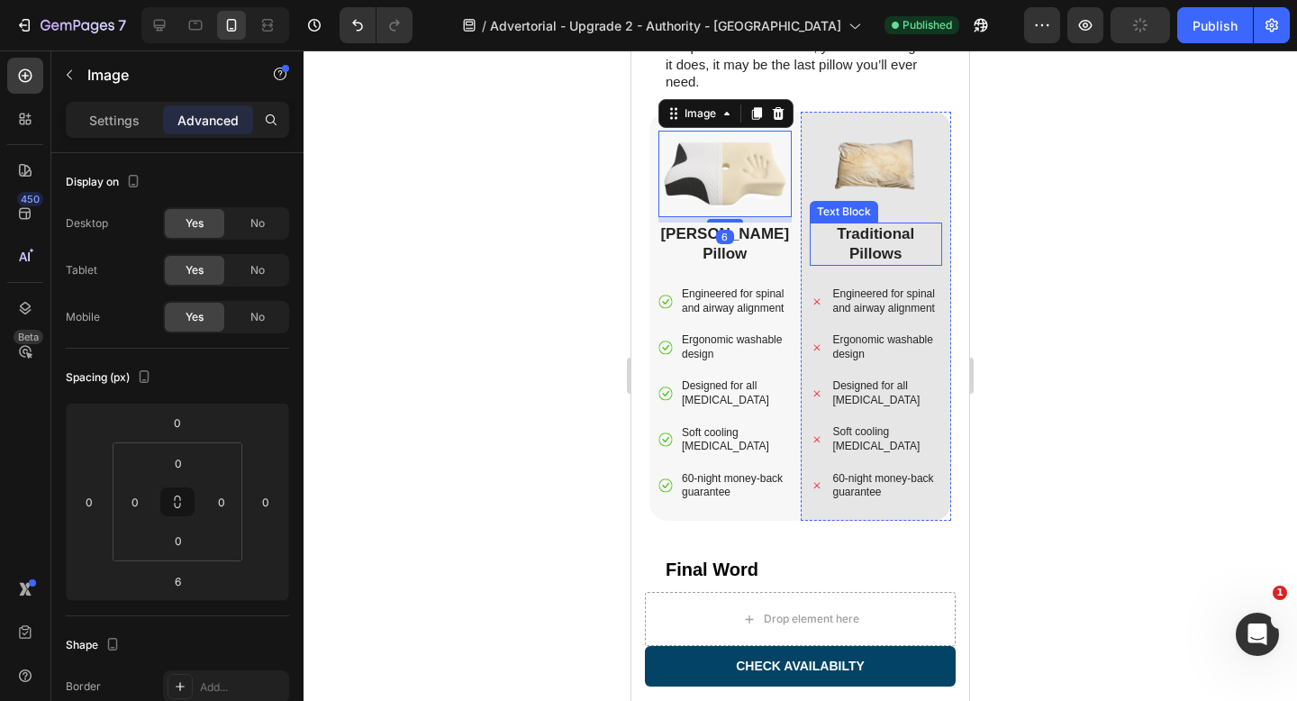
click at [1228, 339] on div at bounding box center [801, 375] width 994 height 650
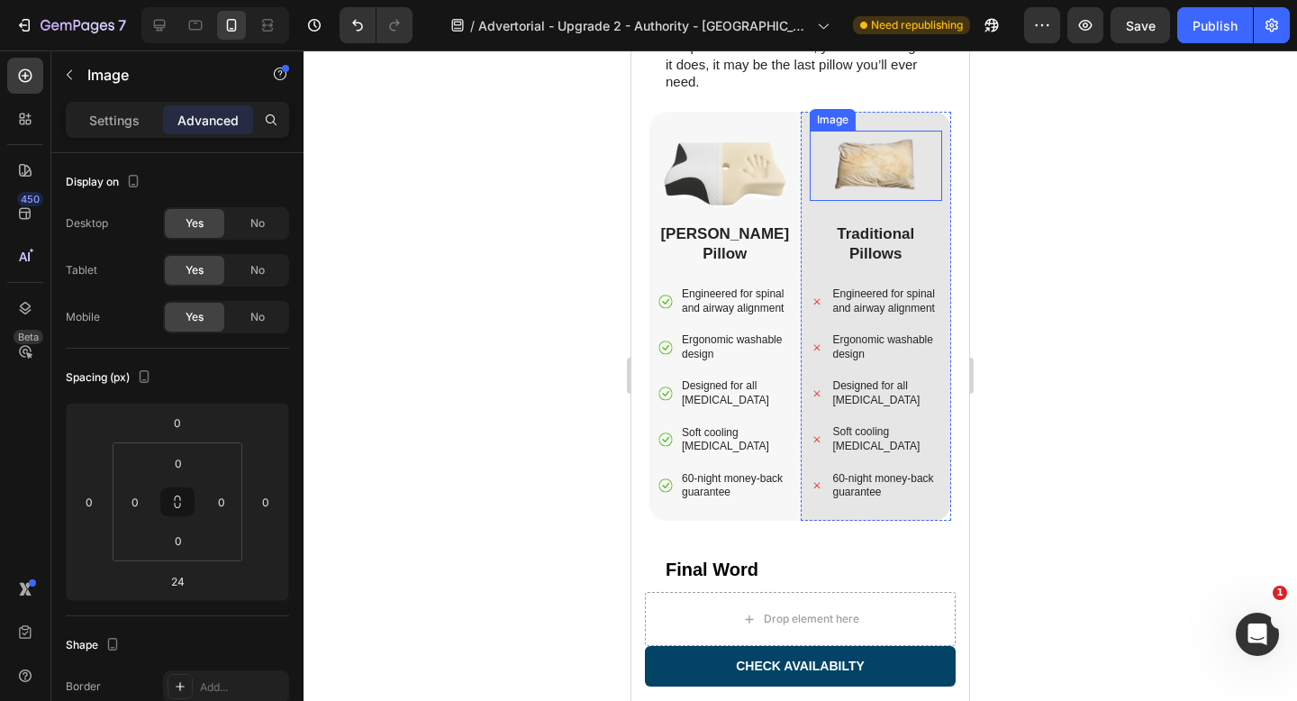
click at [880, 171] on img at bounding box center [876, 166] width 130 height 70
click at [1086, 265] on div at bounding box center [801, 375] width 994 height 650
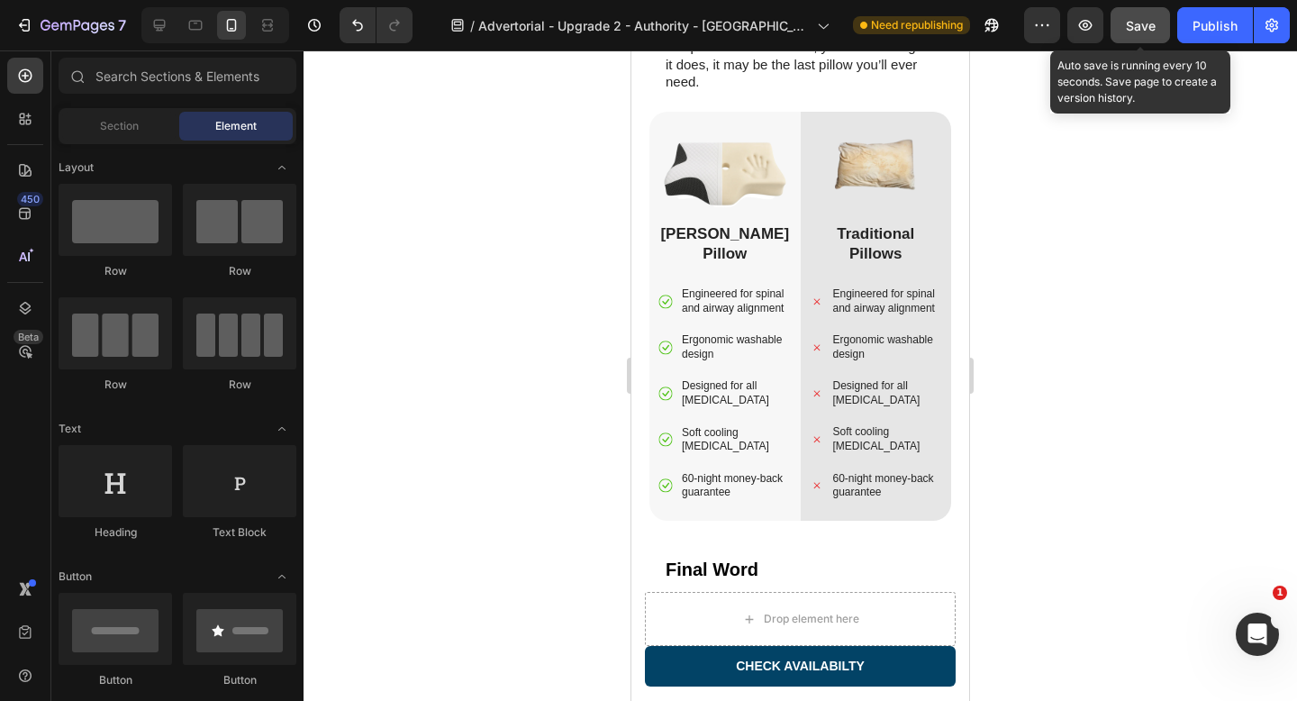
click at [1153, 31] on span "Save" at bounding box center [1141, 25] width 30 height 15
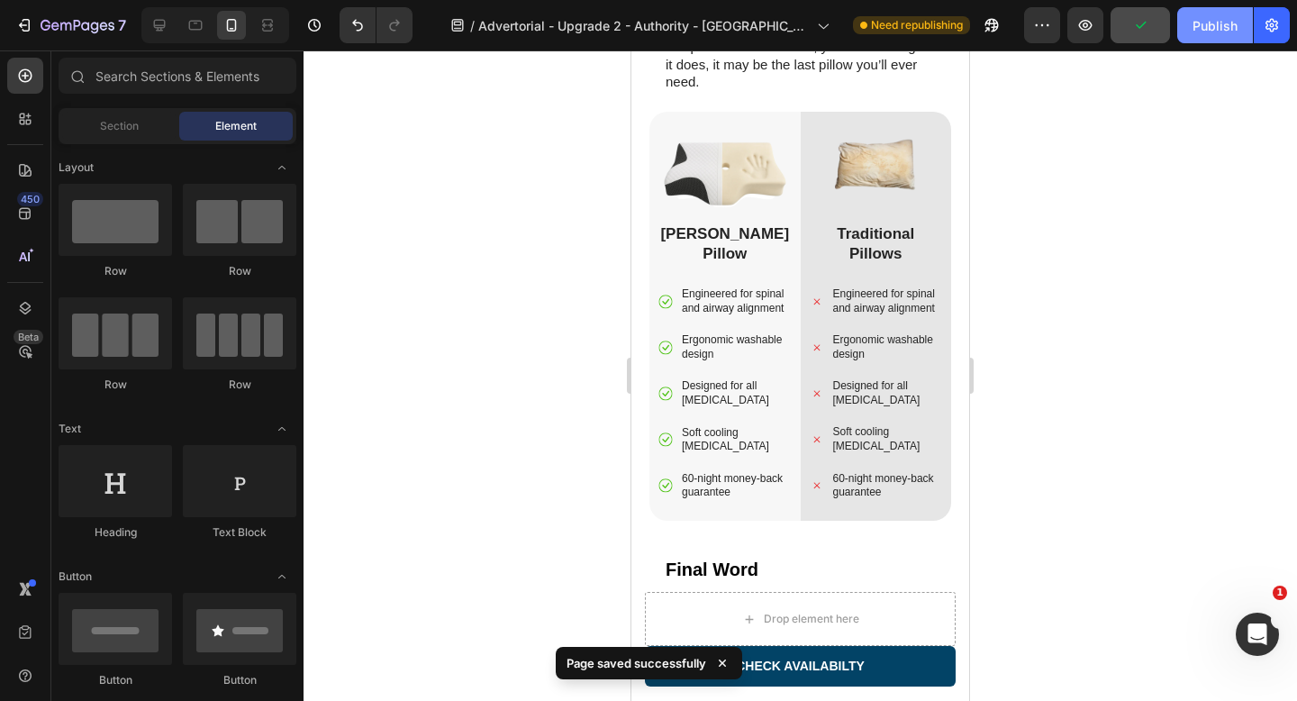
click at [1204, 35] on button "Publish" at bounding box center [1215, 25] width 76 height 36
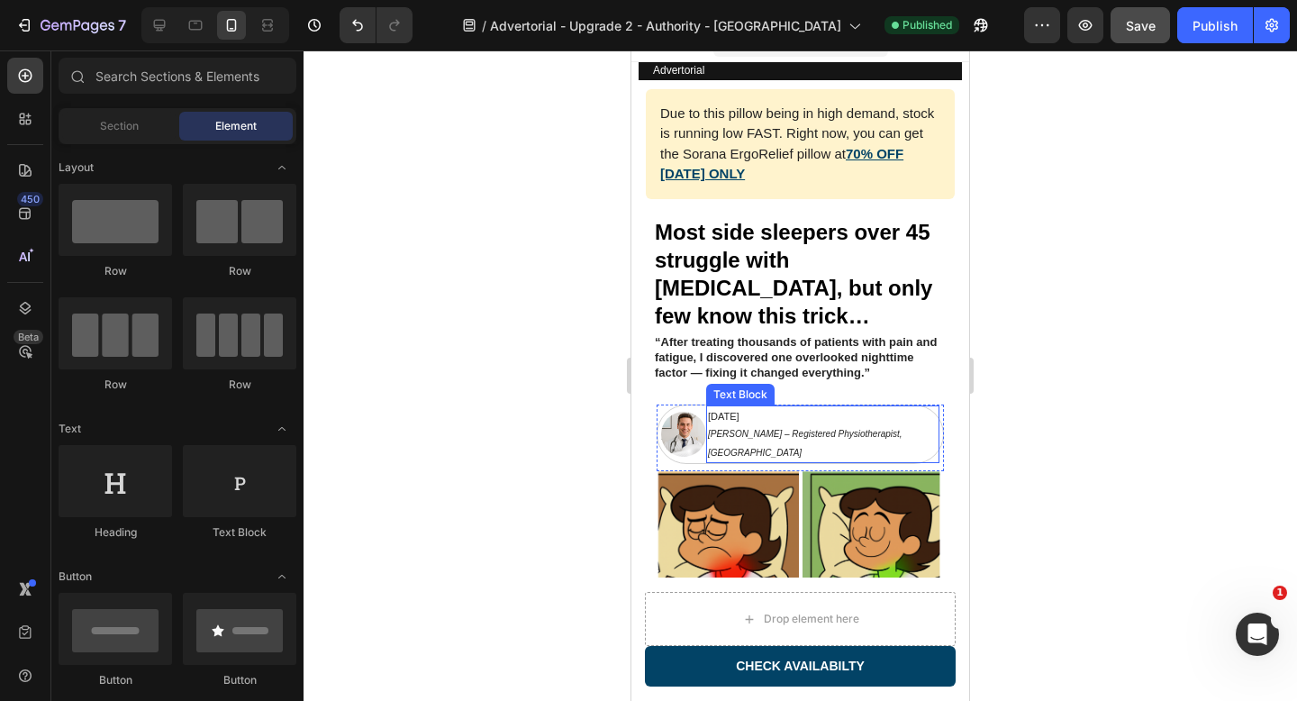
scroll to position [0, 0]
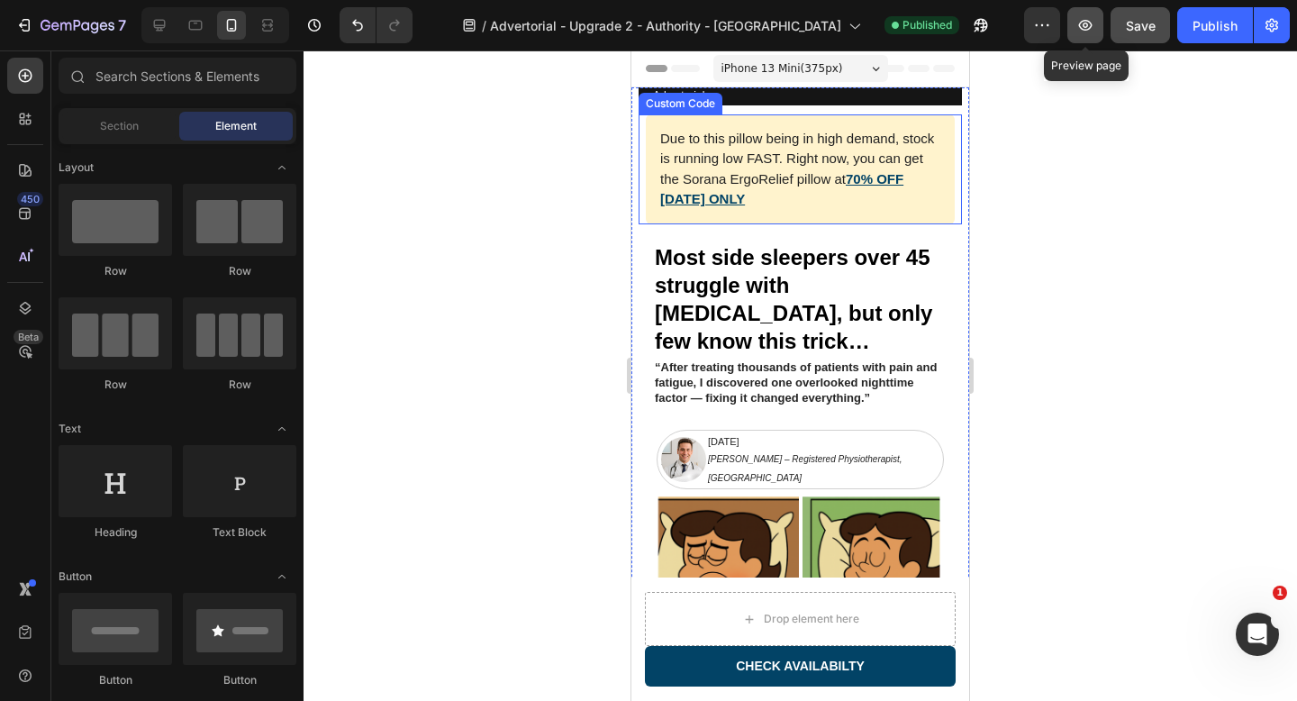
click at [1089, 29] on icon "button" at bounding box center [1086, 25] width 14 height 11
